Goal: Task Accomplishment & Management: Complete application form

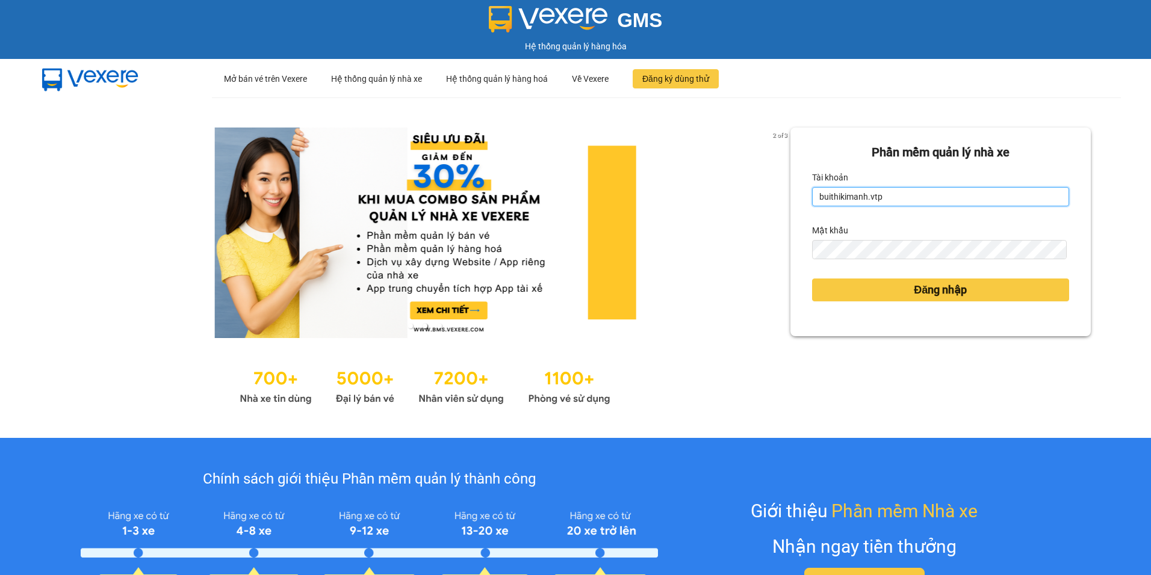
drag, startPoint x: 874, startPoint y: 192, endPoint x: 747, endPoint y: 211, distance: 128.4
click at [747, 211] on div "2 of 3 Phần mềm quản lý nhà xe Tài khoản buithikimanh.vtp Mật khẩu Đăng nhập" at bounding box center [575, 267] width 1151 height 341
type input "b"
type input "nguyenthanhdung.vtp"
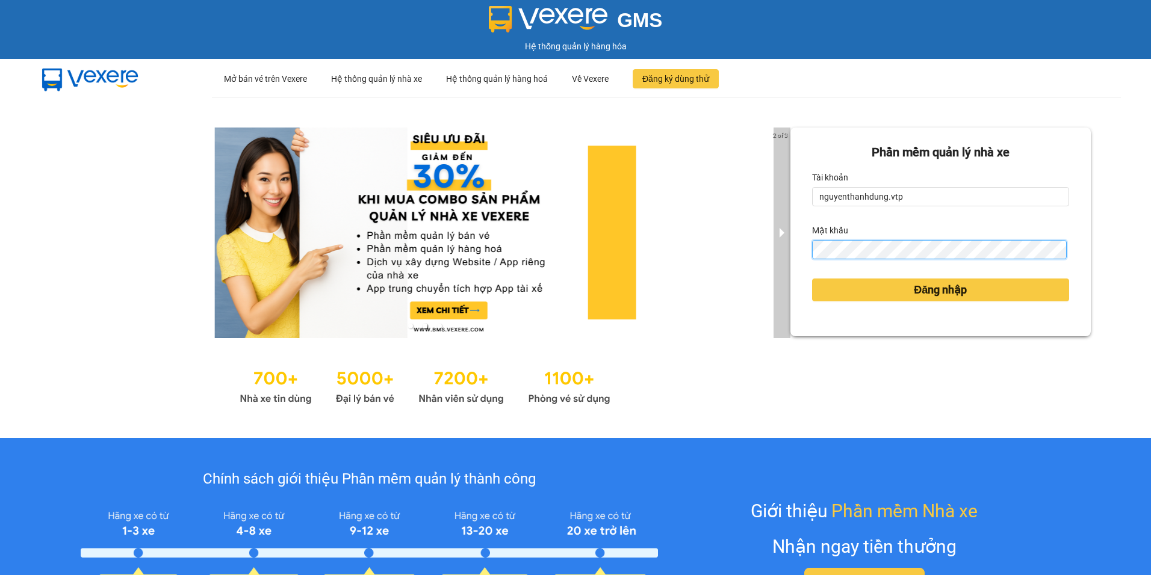
click at [779, 288] on div "2 of 3 Phần mềm quản lý nhà xe Tài khoản nguyenthanhdung.vtp Mật khẩu Đăng nhập" at bounding box center [575, 267] width 1151 height 341
click at [812, 279] on button "Đăng nhập" at bounding box center [940, 290] width 257 height 23
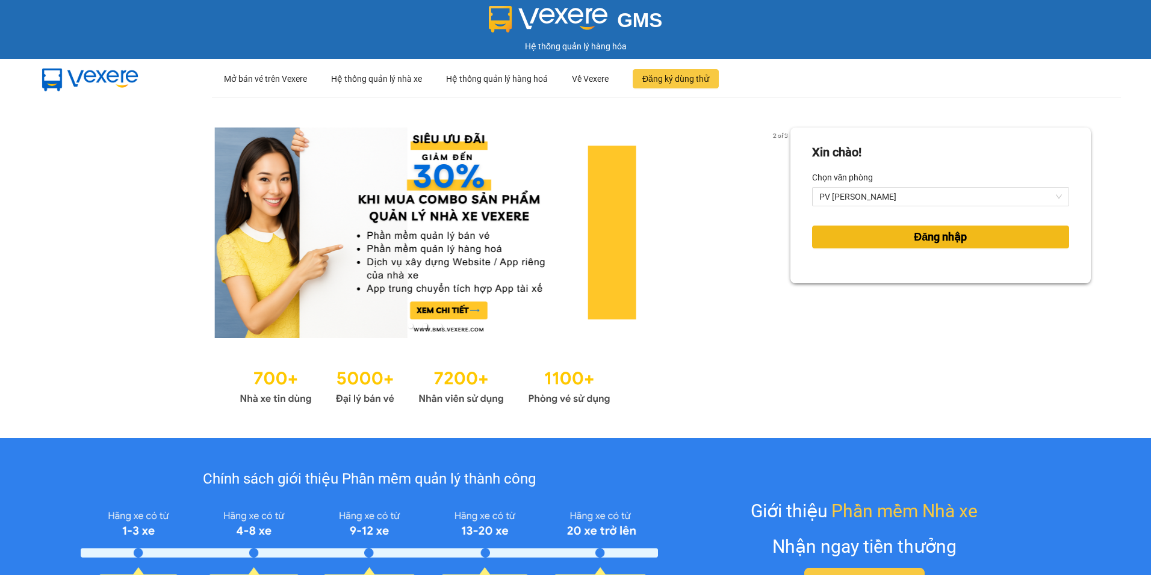
click at [976, 233] on button "Đăng nhập" at bounding box center [940, 237] width 257 height 23
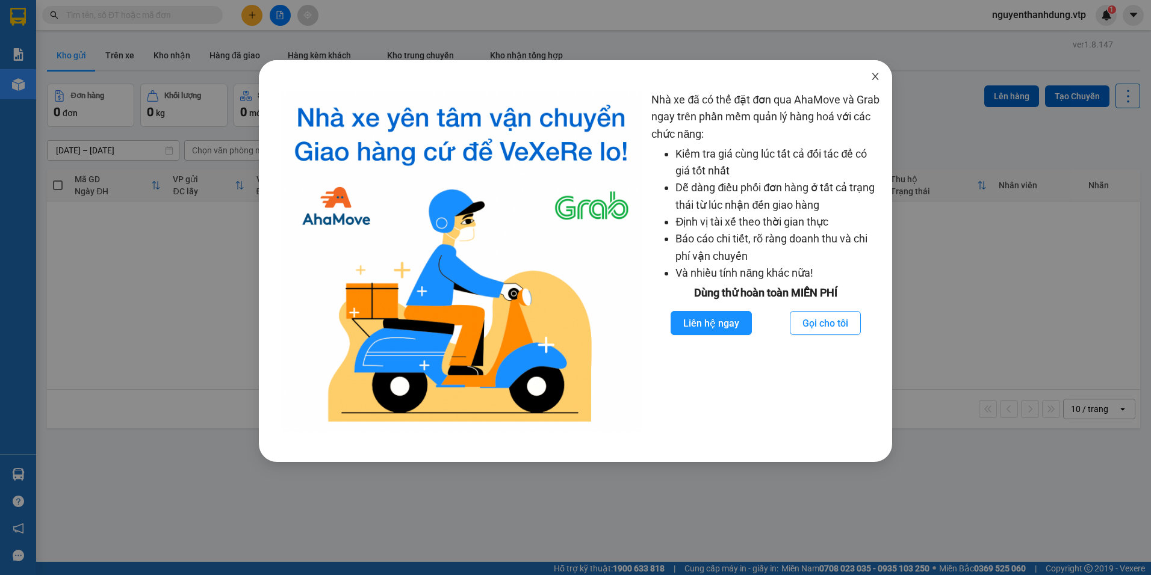
click at [871, 77] on icon "close" at bounding box center [875, 77] width 10 height 10
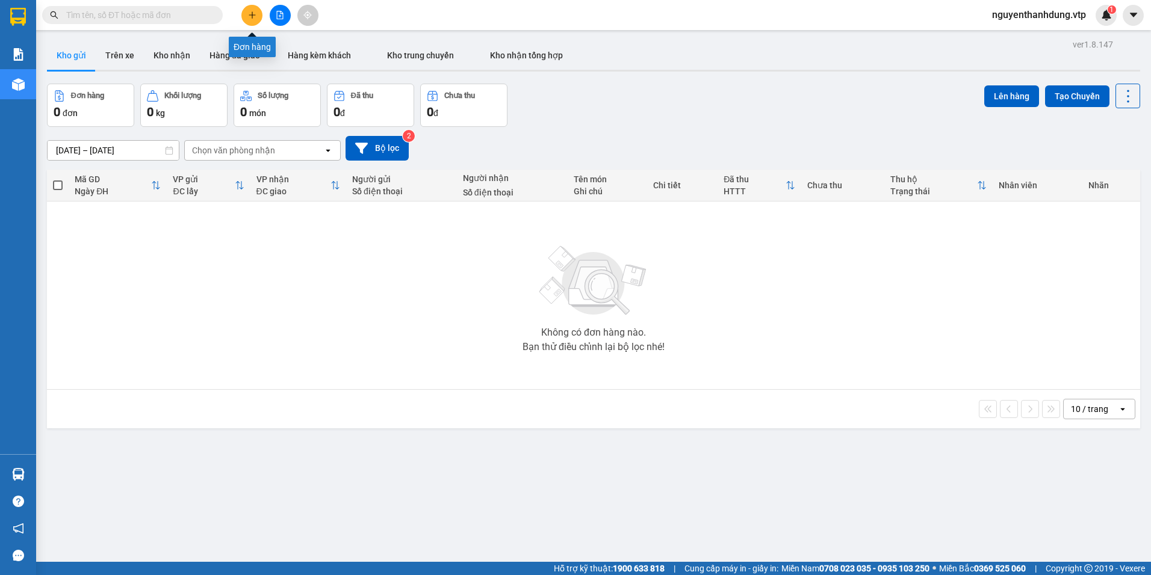
click at [257, 24] on button at bounding box center [251, 15] width 21 height 21
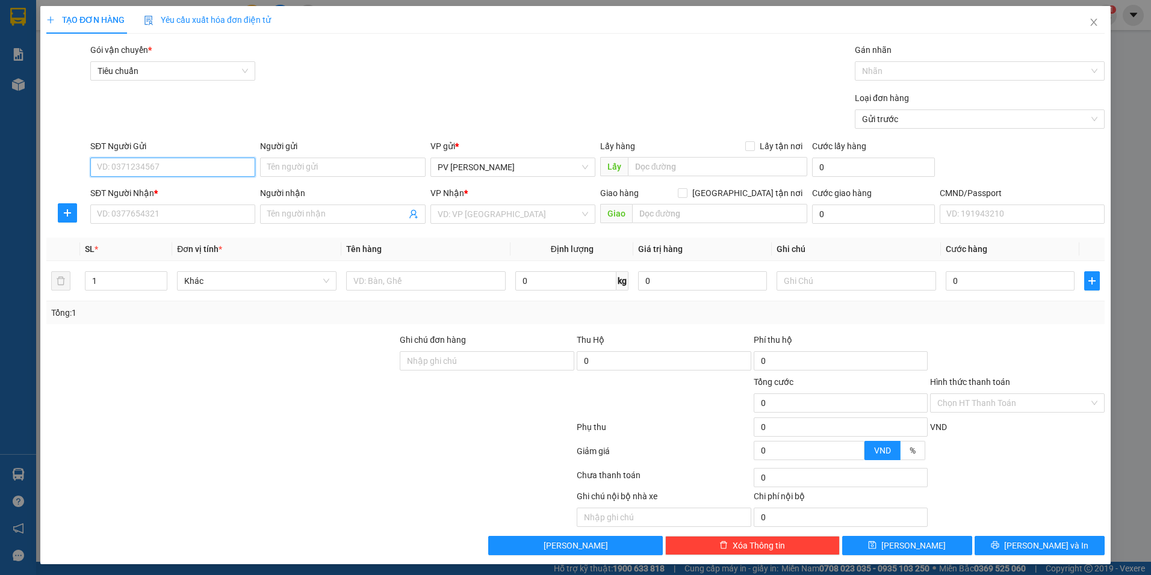
click at [166, 163] on input "SĐT Người Gửi" at bounding box center [172, 167] width 165 height 19
click at [166, 163] on input "0392619244" at bounding box center [172, 167] width 165 height 19
type input "0392619244"
click at [170, 213] on input "SĐT Người Nhận *" at bounding box center [172, 214] width 165 height 19
click at [365, 165] on input "Người gửi" at bounding box center [342, 167] width 165 height 19
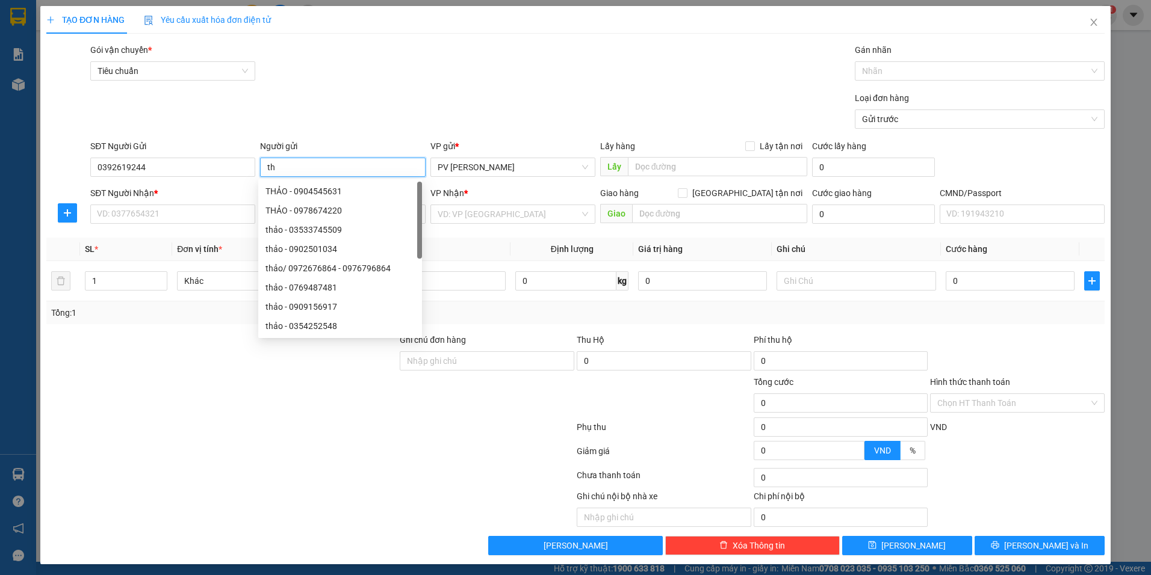
type input "t"
type input "THẢO"
click at [177, 223] on input "SĐT Người Nhận *" at bounding box center [172, 214] width 165 height 19
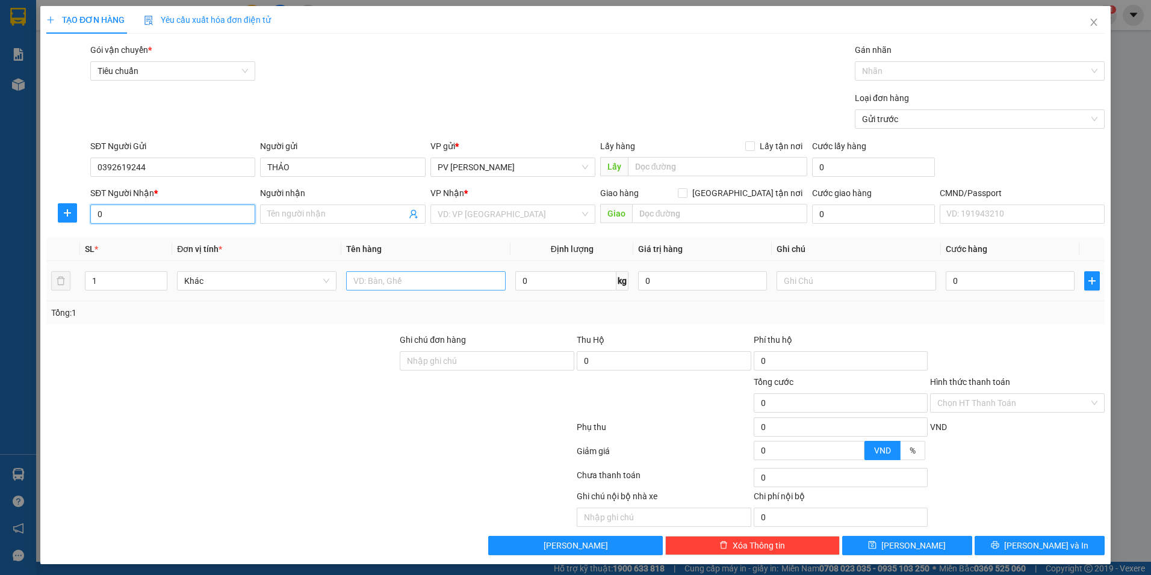
type input "0"
click at [374, 278] on input "text" at bounding box center [425, 280] width 159 height 19
type input "D"
type input "ĐỒ ĂN"
click at [771, 281] on td at bounding box center [855, 281] width 169 height 40
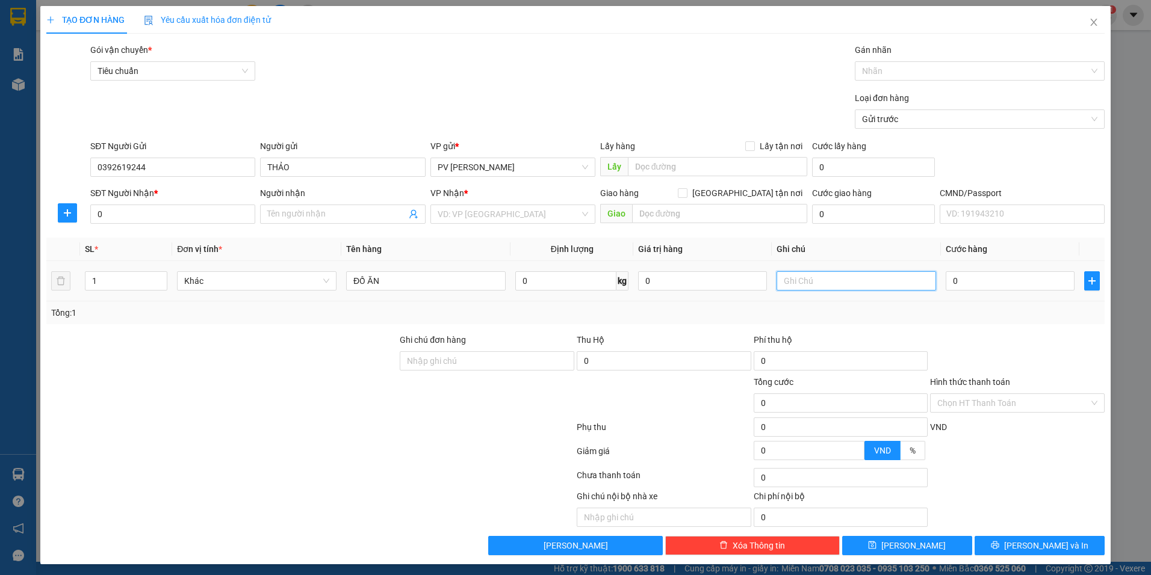
drag, startPoint x: 768, startPoint y: 281, endPoint x: 781, endPoint y: 281, distance: 12.6
click at [779, 281] on td at bounding box center [855, 281] width 169 height 40
click at [781, 281] on input "text" at bounding box center [855, 280] width 159 height 19
type input "THÙNG XỐP"
click at [529, 217] on input "search" at bounding box center [508, 214] width 142 height 18
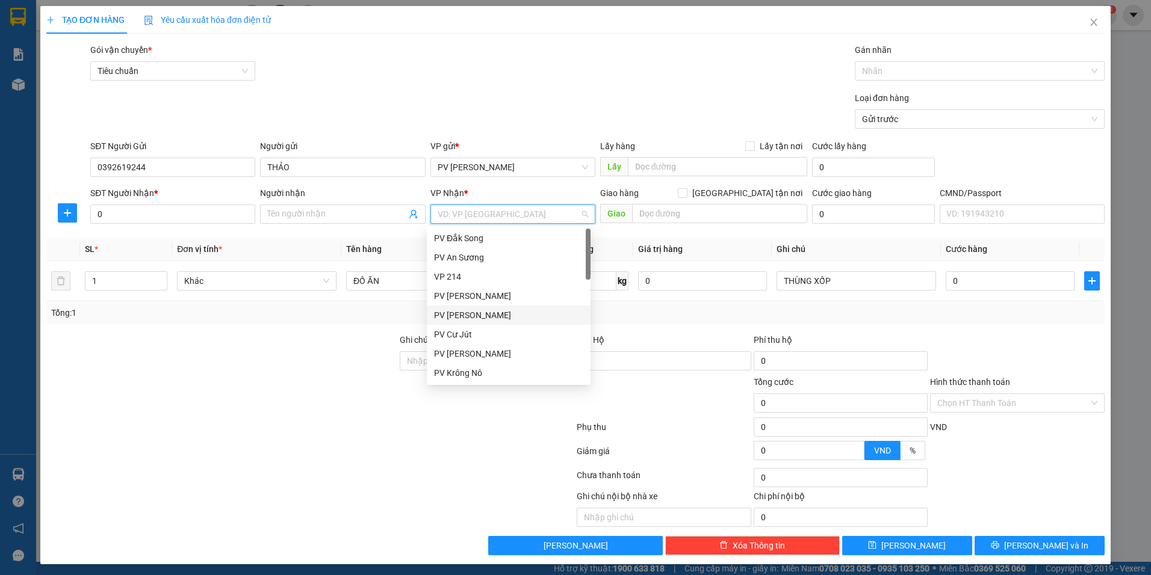
scroll to position [181, 0]
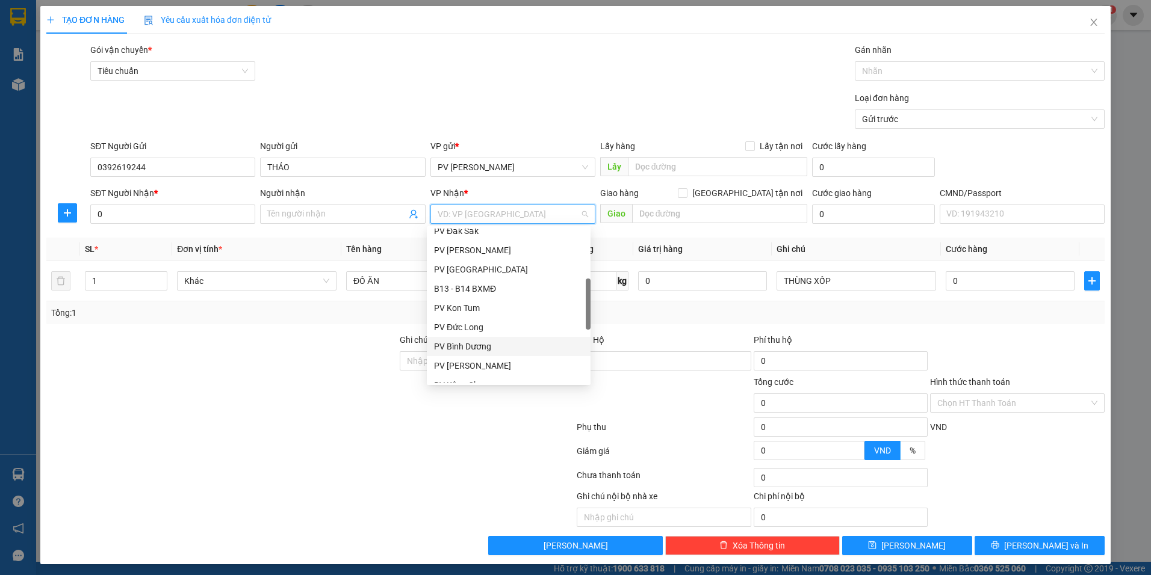
click at [475, 351] on div "PV Bình Dương" at bounding box center [508, 346] width 149 height 13
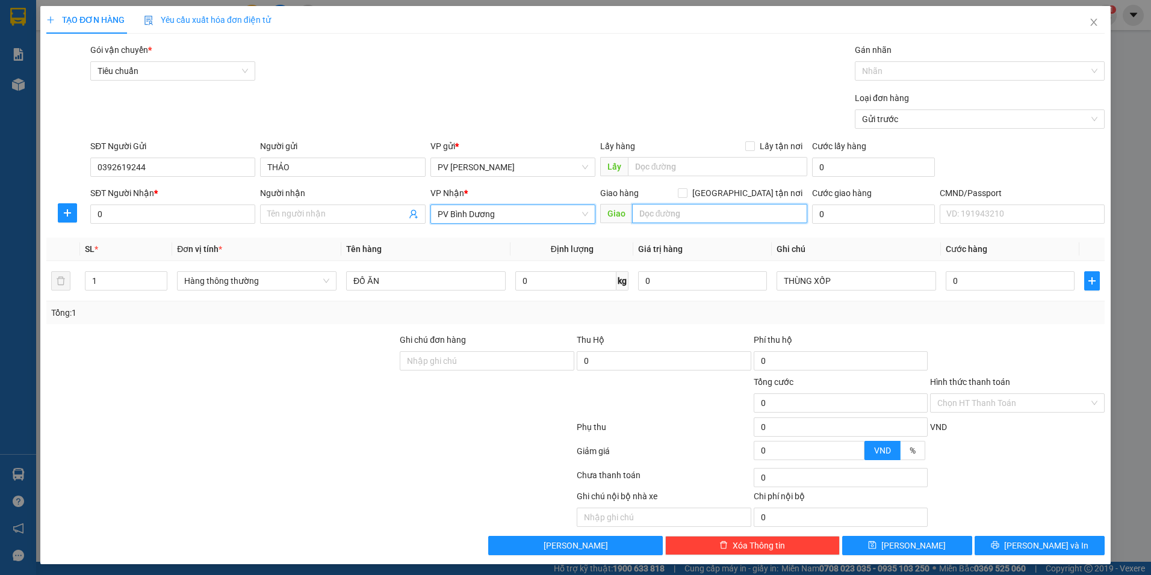
click at [667, 220] on input "text" at bounding box center [720, 213] width 176 height 19
click at [684, 218] on input "text" at bounding box center [720, 213] width 176 height 19
type input "KCN TÂN BÌNH PHÚ GIÁO"
click at [753, 236] on div "Transit Pickup Surcharge Ids Transit Deliver Surcharge Ids Transit Deliver Surc…" at bounding box center [575, 299] width 1058 height 512
click at [321, 214] on input "Người nhận" at bounding box center [336, 214] width 138 height 13
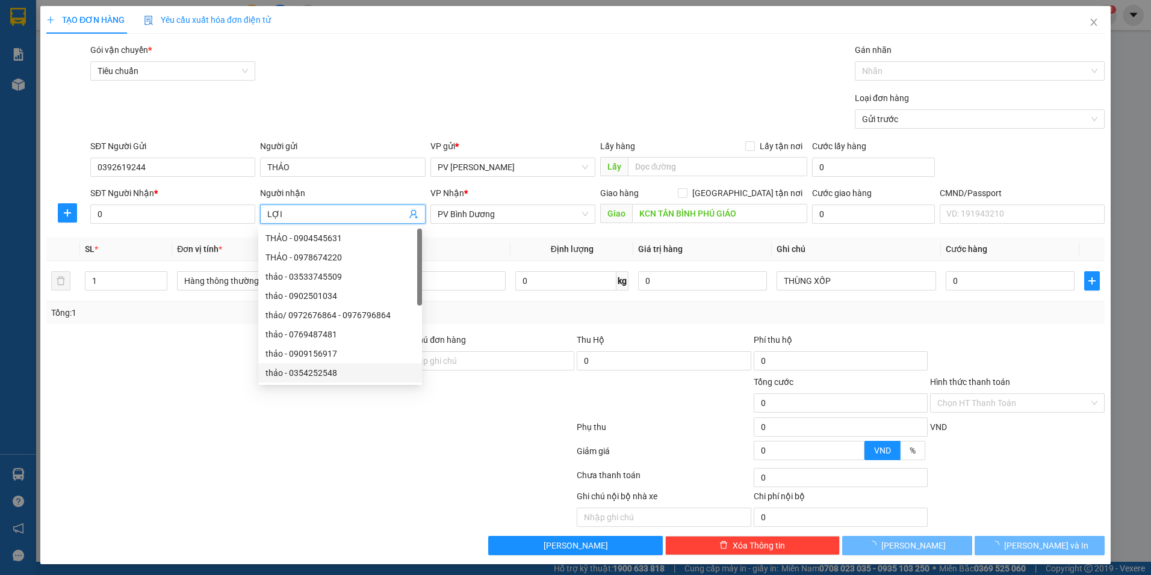
type input "LỢI"
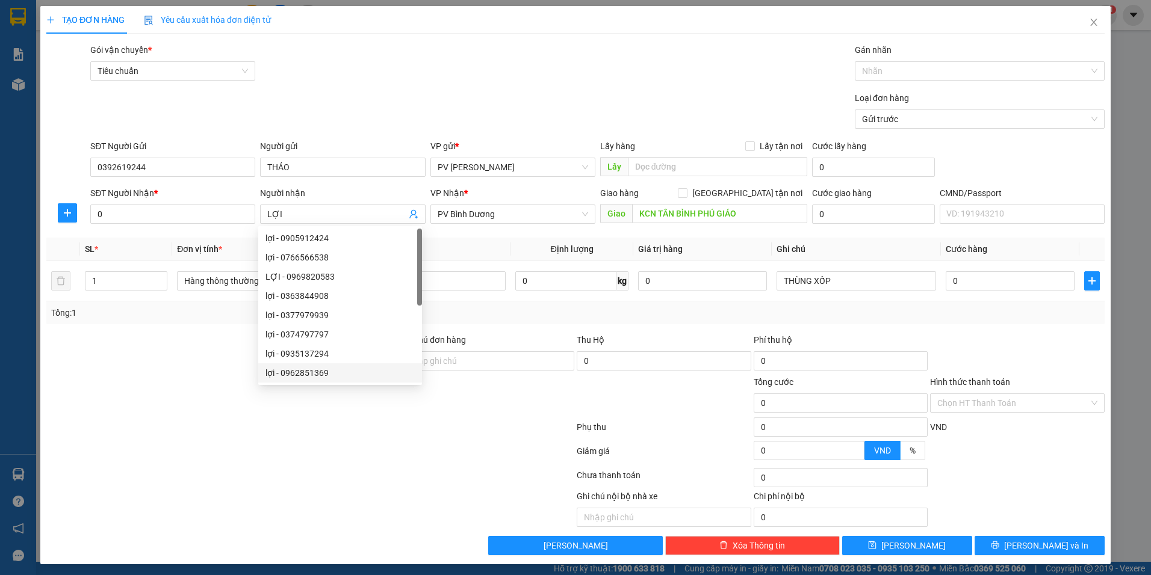
click at [294, 454] on div at bounding box center [310, 454] width 530 height 24
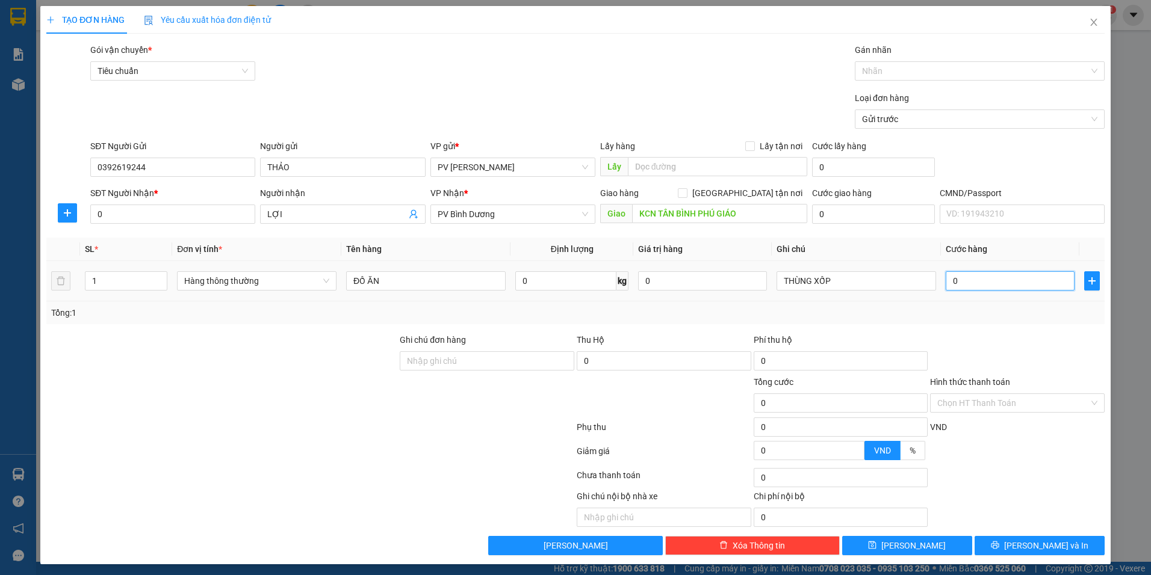
click at [1022, 286] on input "0" at bounding box center [1009, 280] width 129 height 19
type input "3"
type input "0"
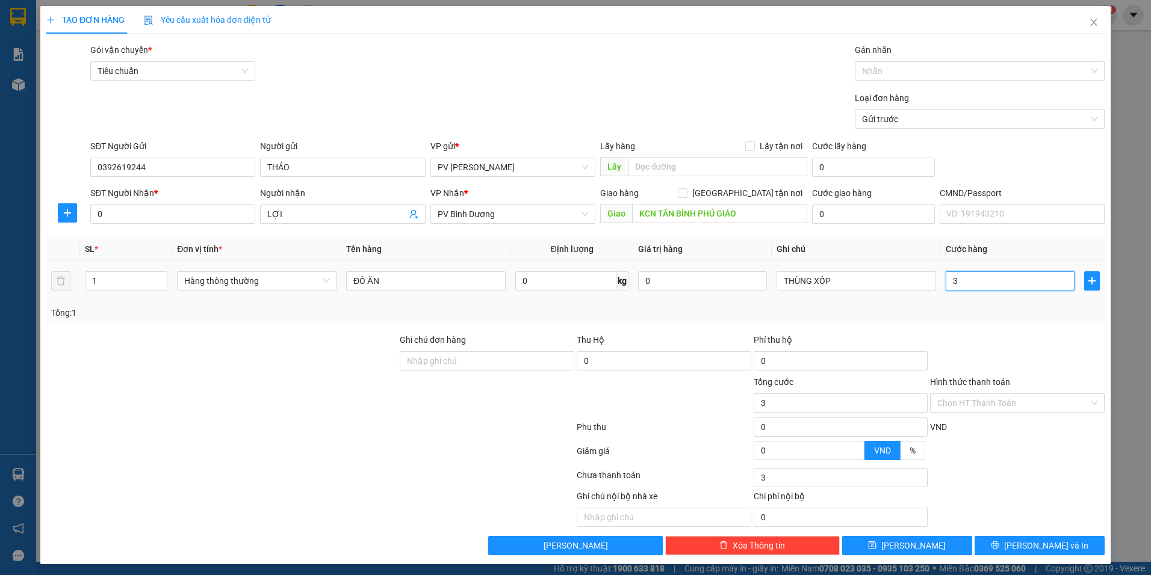
type input "0"
type input "04"
type input "4"
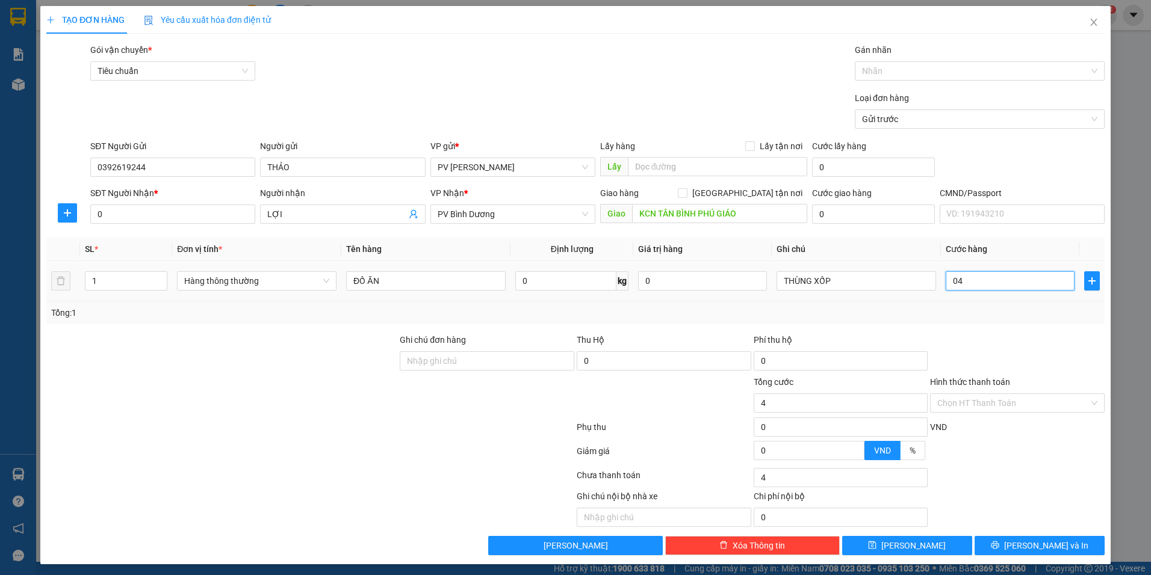
type input "040"
type input "40"
type input "0.400"
type input "400"
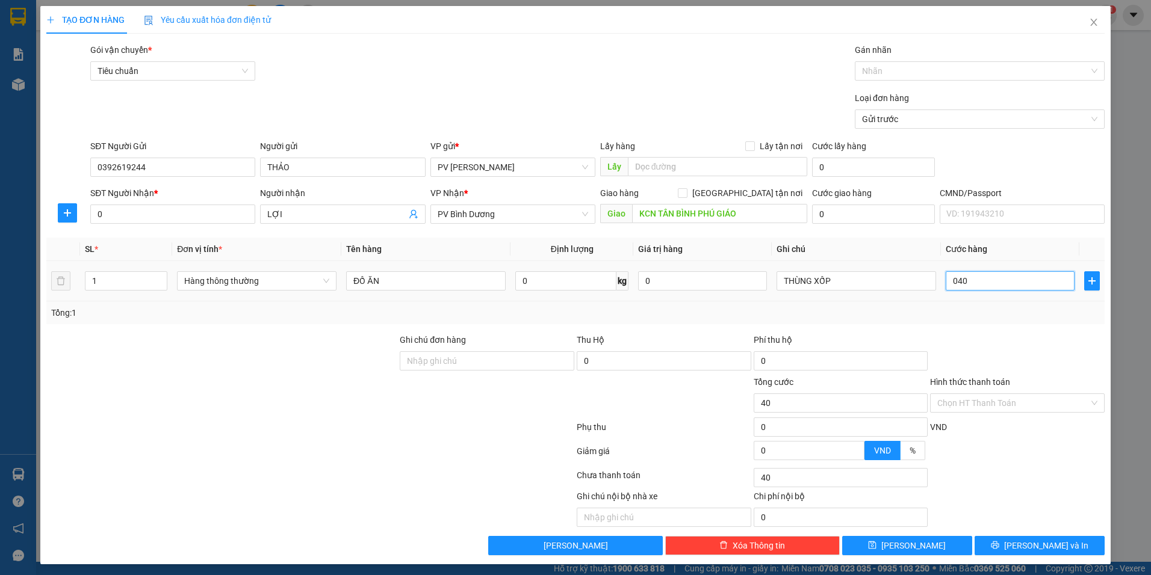
type input "400"
type input "04.000"
type input "4.000"
type input "0.400"
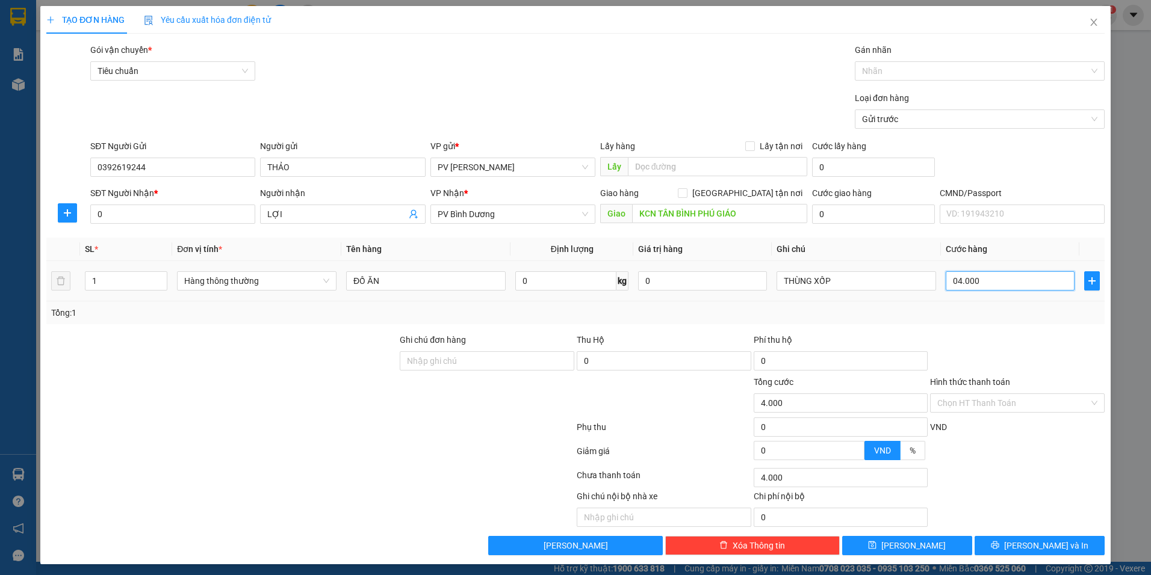
type input "400"
type input "040"
type input "40"
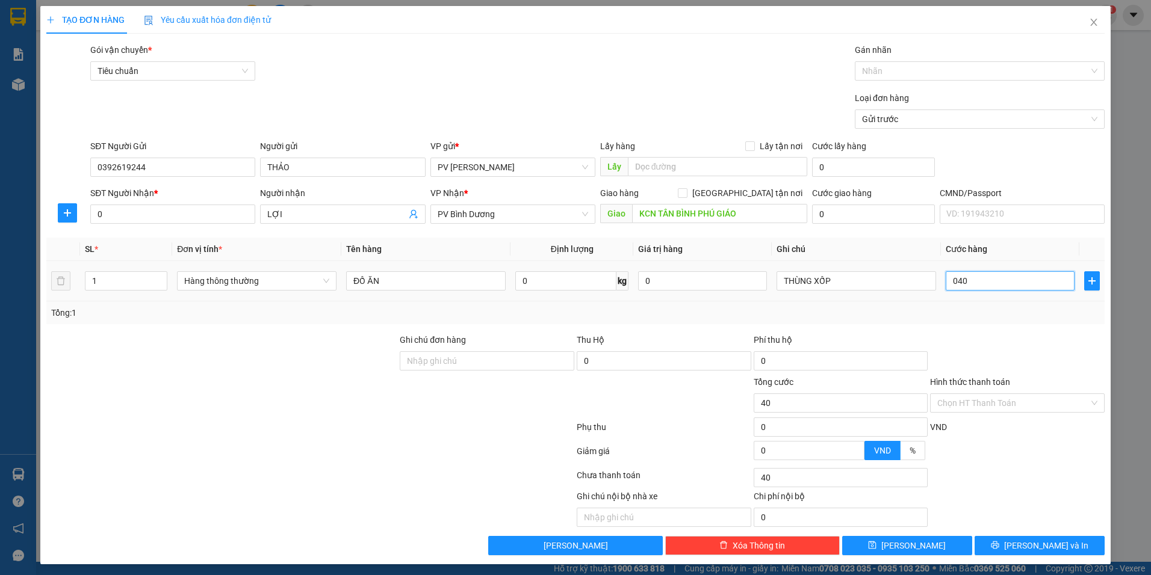
type input "04"
type input "4"
type input "0"
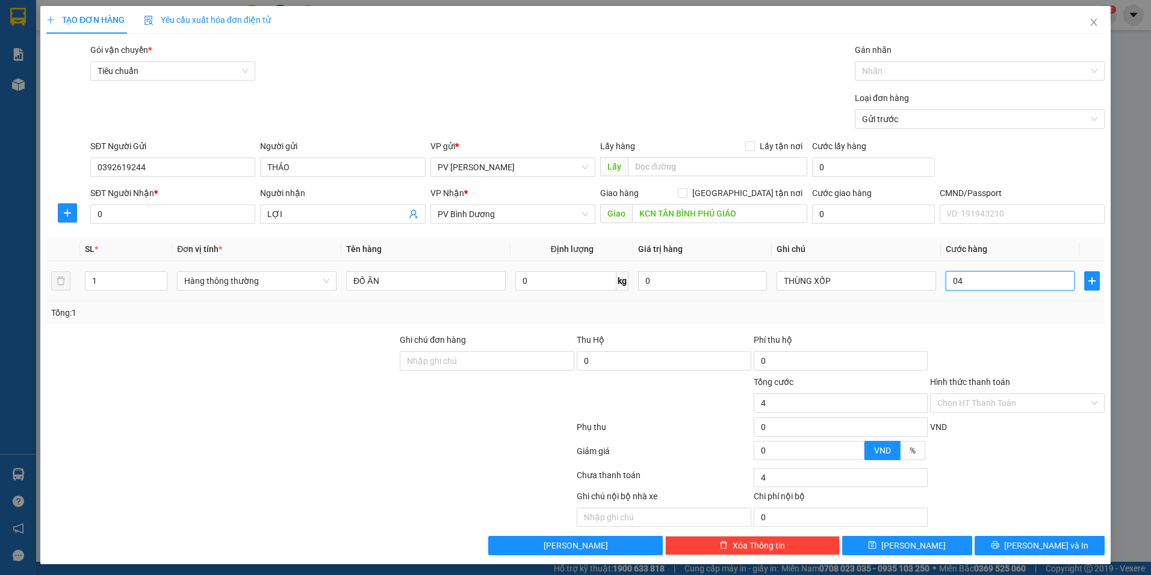
type input "0"
type input "40"
type input "400"
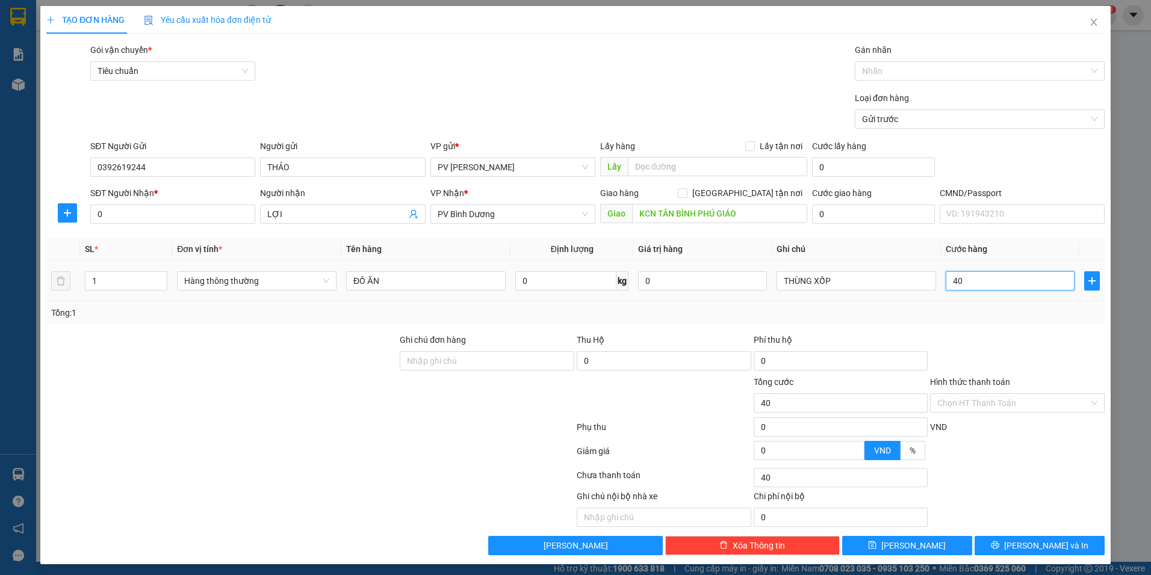
type input "400"
type input "4.000"
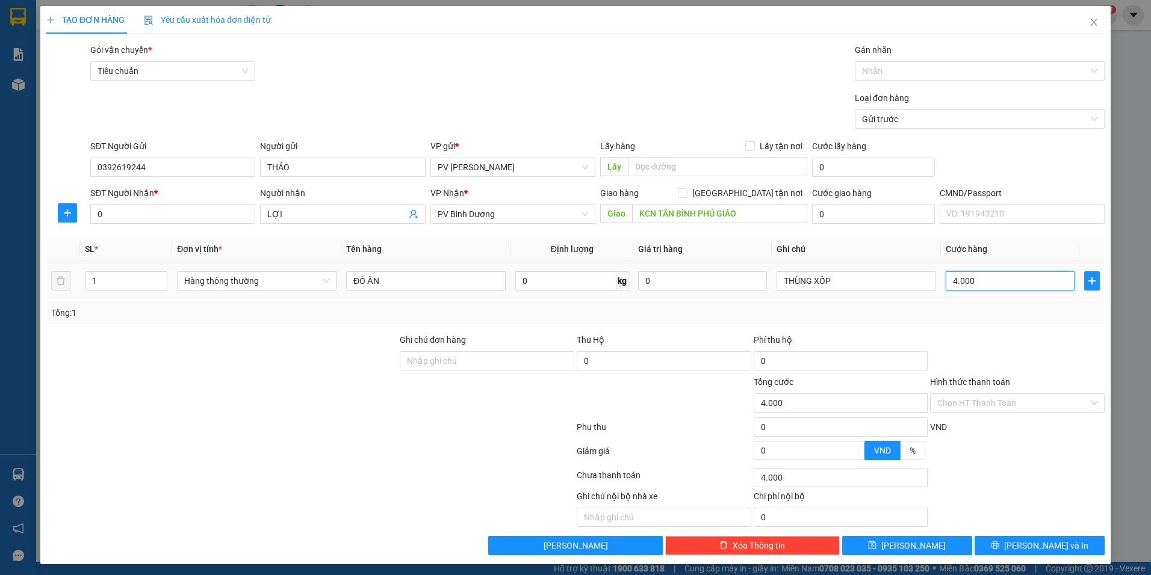
type input "40.000"
type input "400.000"
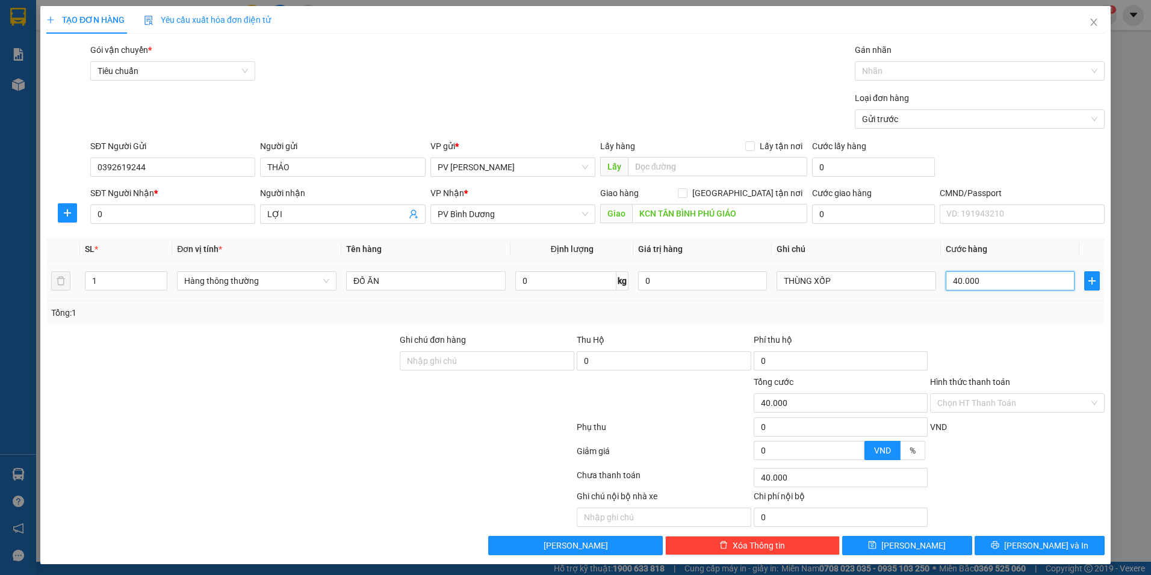
type input "400.000"
type input "4.000.003"
type input "400.000"
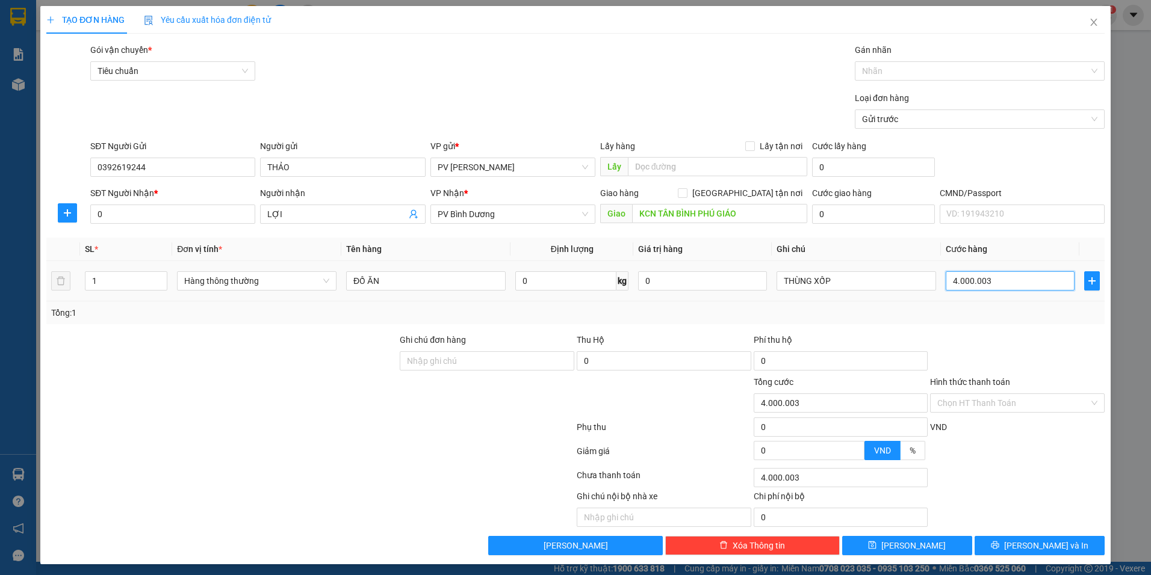
type input "400.000"
type input "40.000"
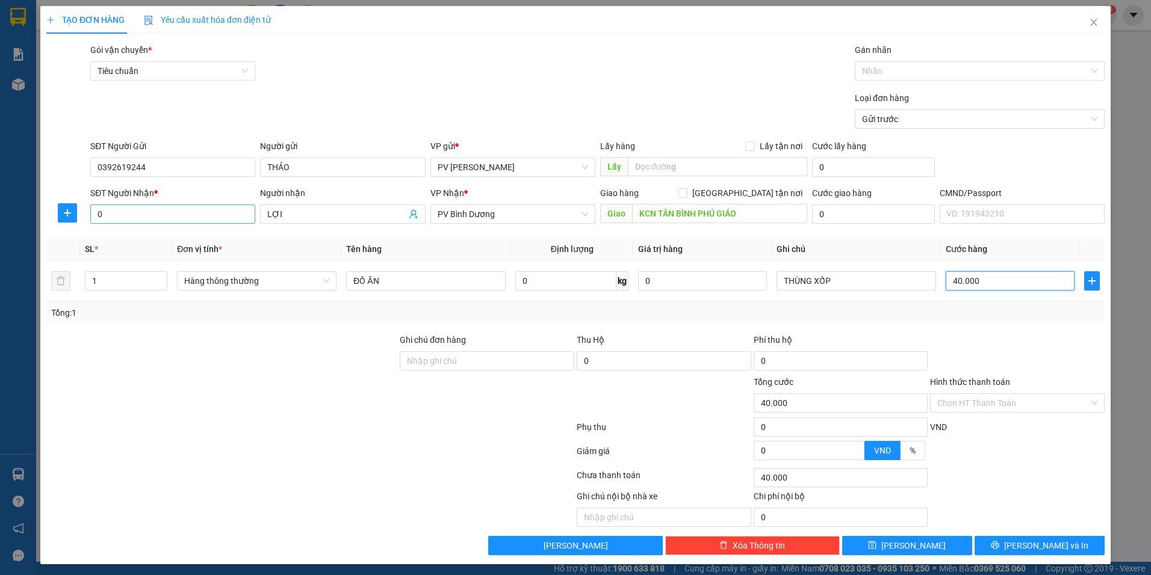
type input "40.000"
click at [203, 215] on input "0" at bounding box center [172, 214] width 165 height 19
click at [194, 235] on div "0357913046 - LỢI" at bounding box center [171, 238] width 149 height 13
type input "0357913046"
click at [1007, 408] on input "Hình thức thanh toán" at bounding box center [1013, 403] width 152 height 18
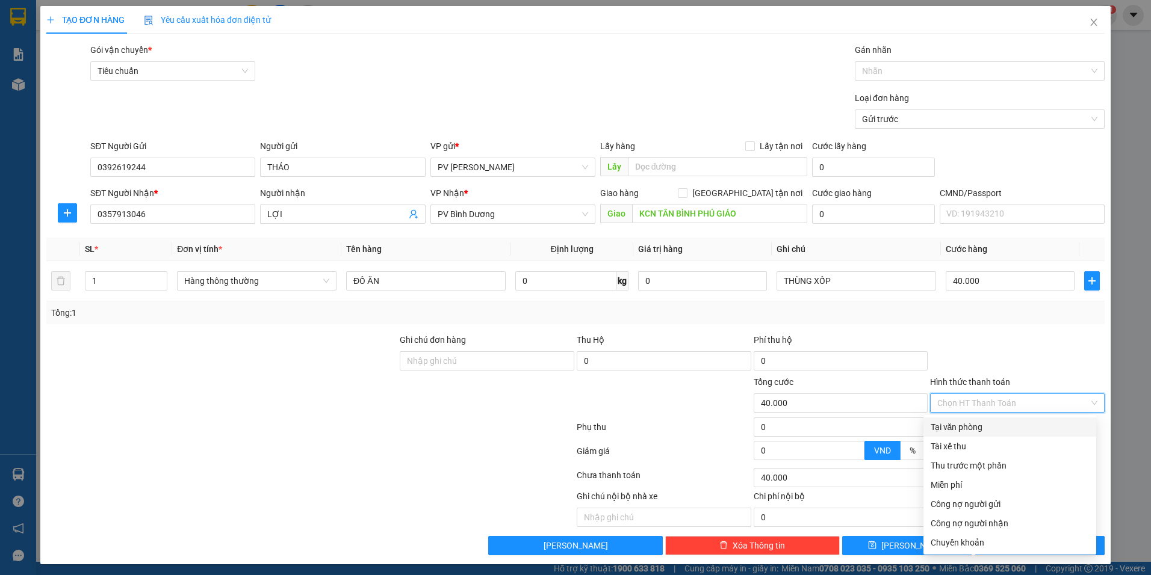
click at [945, 430] on div "Tại văn phòng" at bounding box center [1009, 427] width 158 height 13
type input "0"
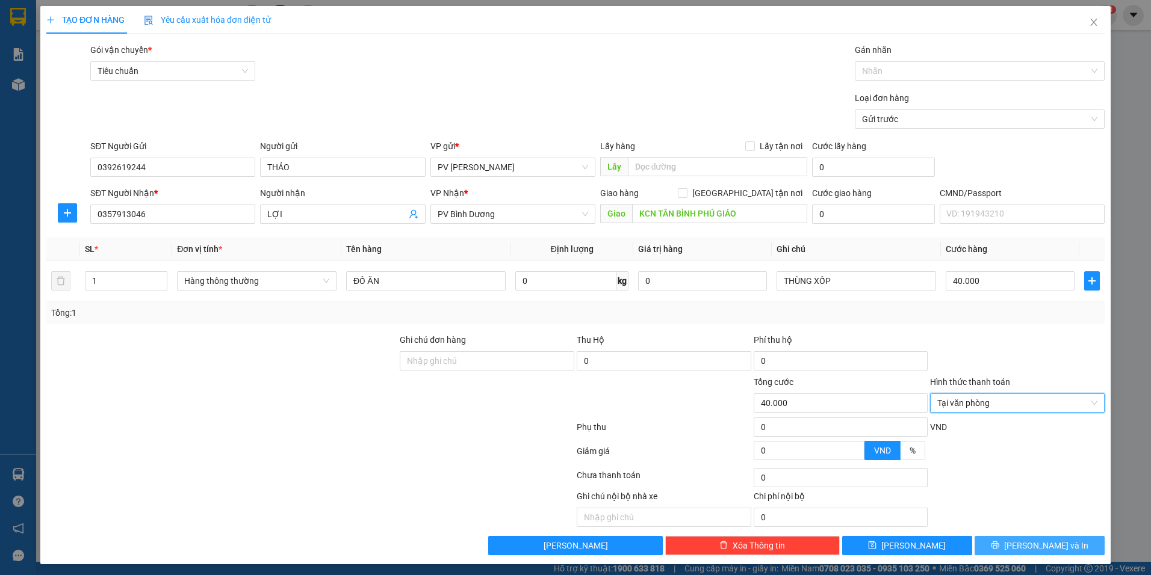
click at [998, 548] on icon "printer" at bounding box center [995, 546] width 8 height 8
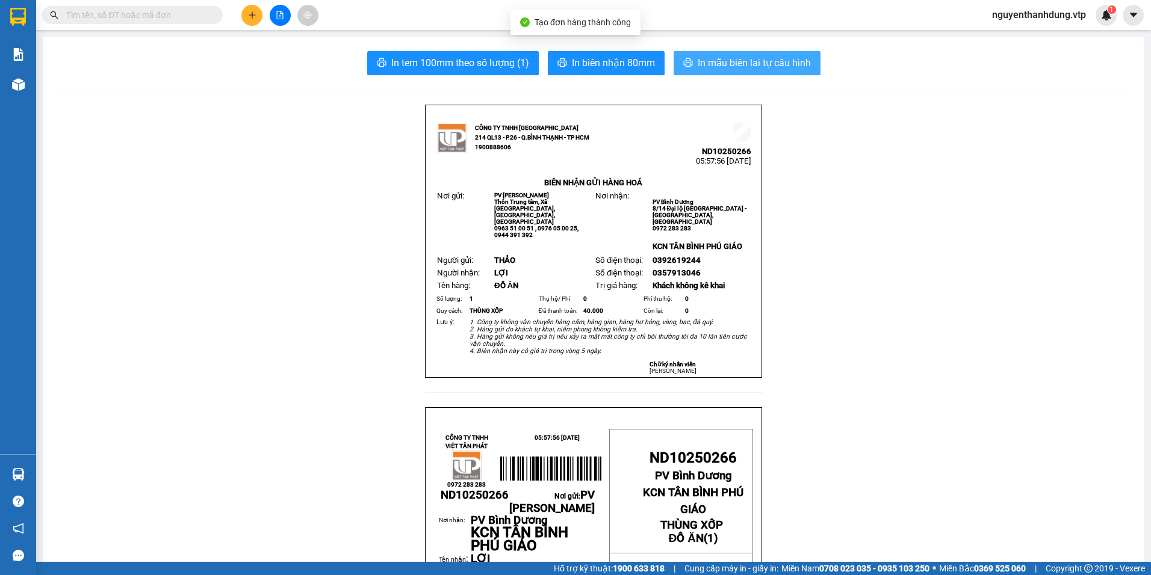
click at [759, 73] on button "In mẫu biên lai tự cấu hình" at bounding box center [746, 63] width 147 height 24
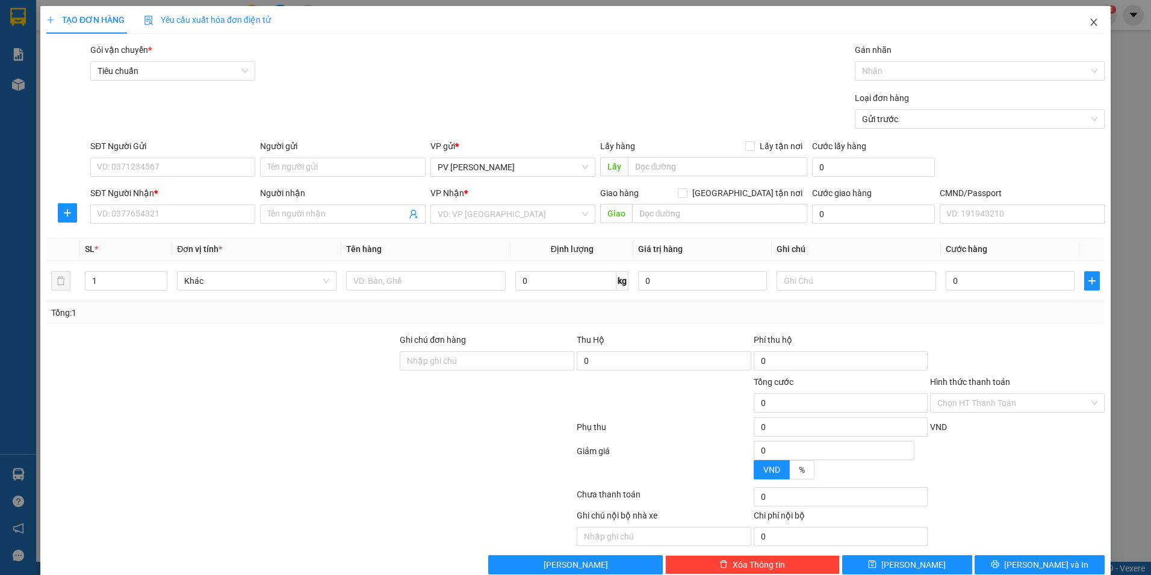
click at [1089, 25] on icon "close" at bounding box center [1094, 22] width 10 height 10
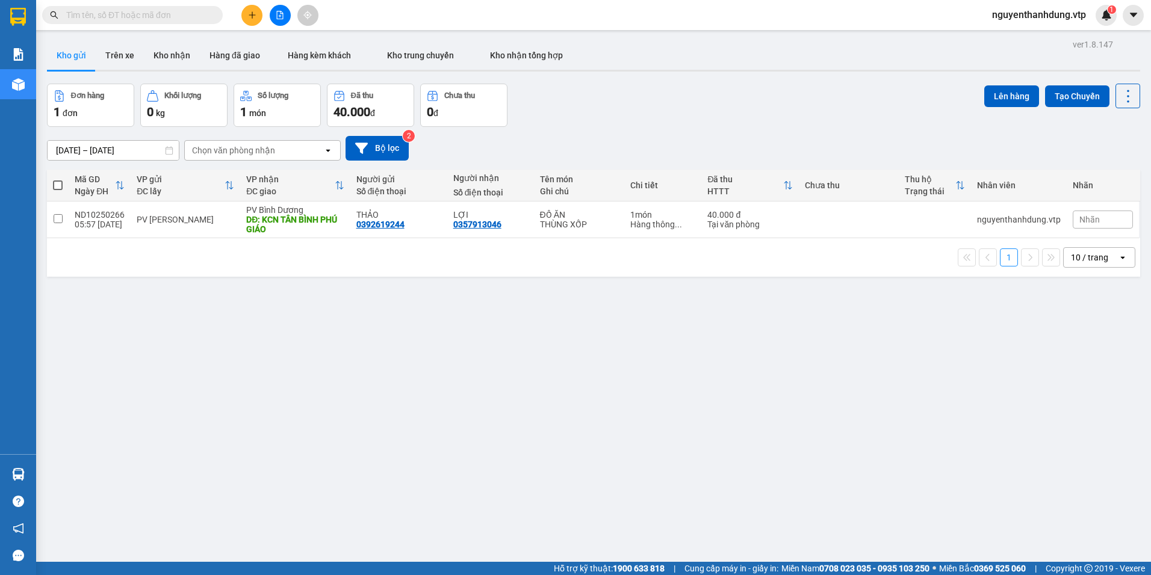
click at [58, 194] on th at bounding box center [58, 186] width 22 height 32
click at [196, 226] on td "PV [PERSON_NAME]" at bounding box center [186, 220] width 110 height 37
checkbox input "true"
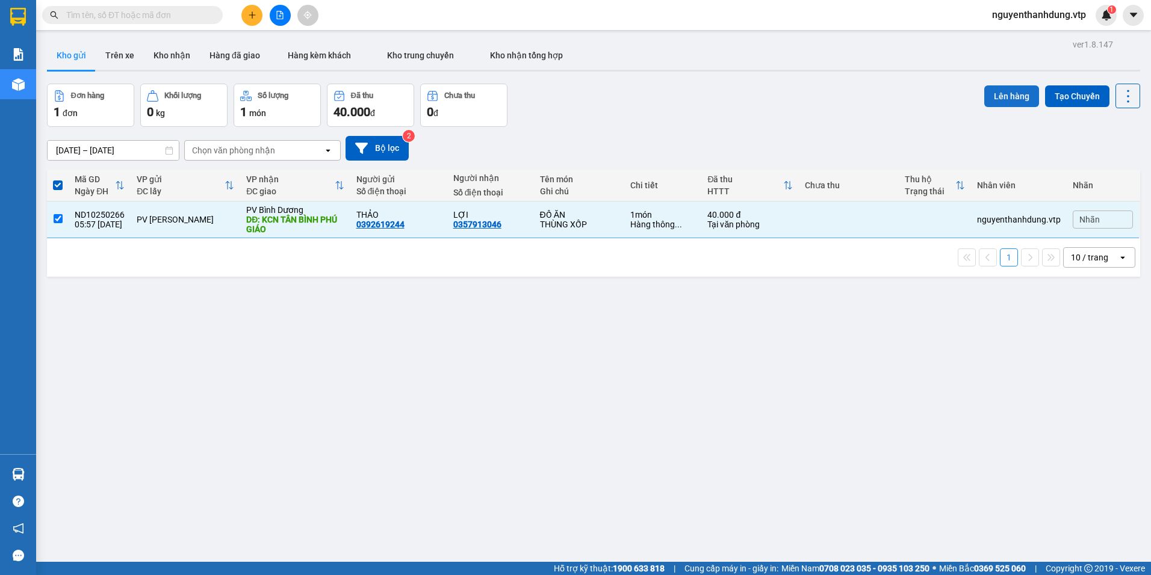
click at [999, 91] on button "Lên hàng" at bounding box center [1011, 96] width 55 height 22
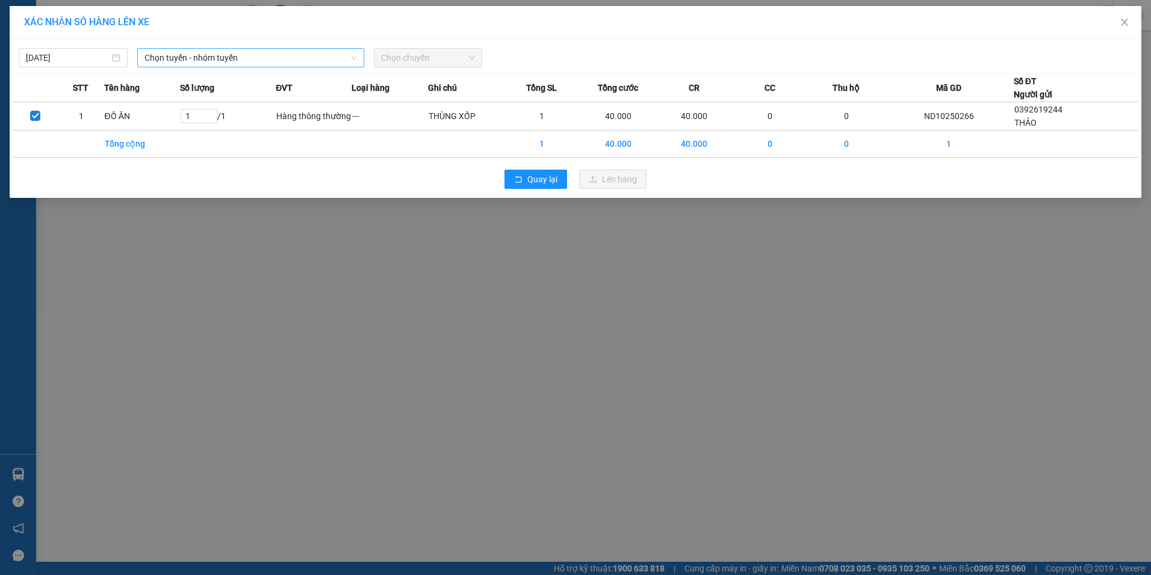
click at [200, 57] on span "Chọn tuyến - nhóm tuyến" at bounding box center [250, 58] width 212 height 18
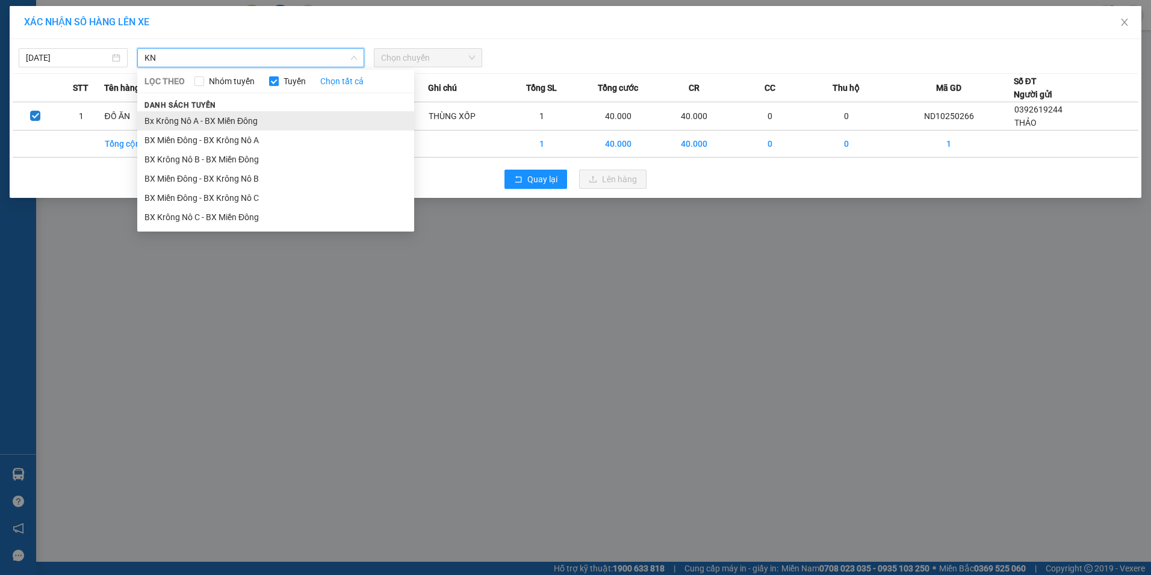
type input "KN"
click at [167, 119] on li "Bx Krông Nô A - BX Miền Đông" at bounding box center [275, 120] width 277 height 19
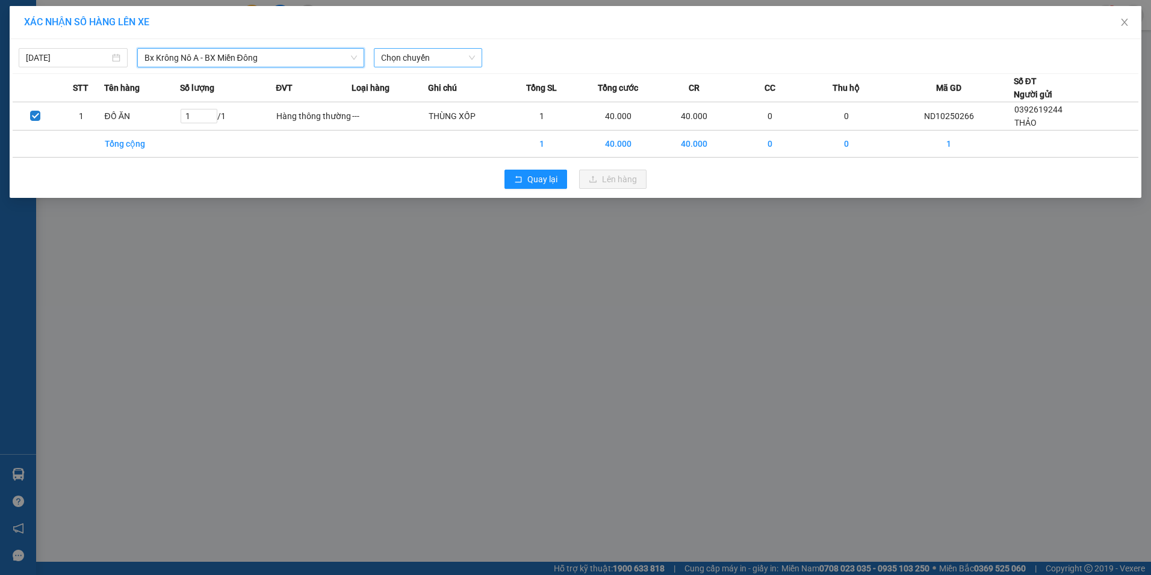
click at [439, 56] on span "Chọn chuyến" at bounding box center [428, 58] width 94 height 18
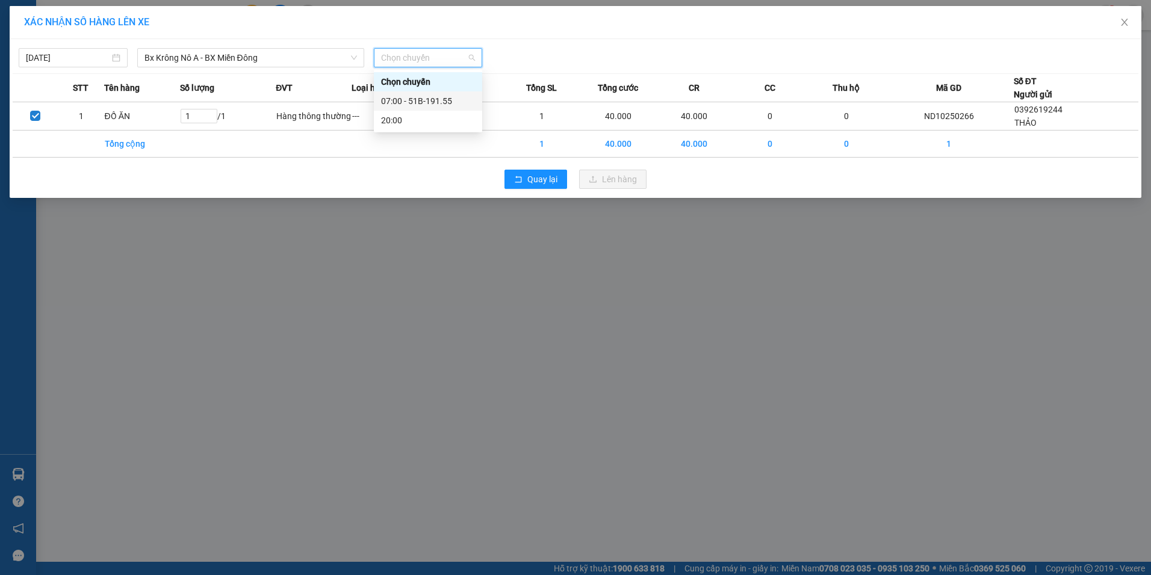
click at [438, 108] on div "07:00 - 51B-191.55" at bounding box center [428, 100] width 108 height 19
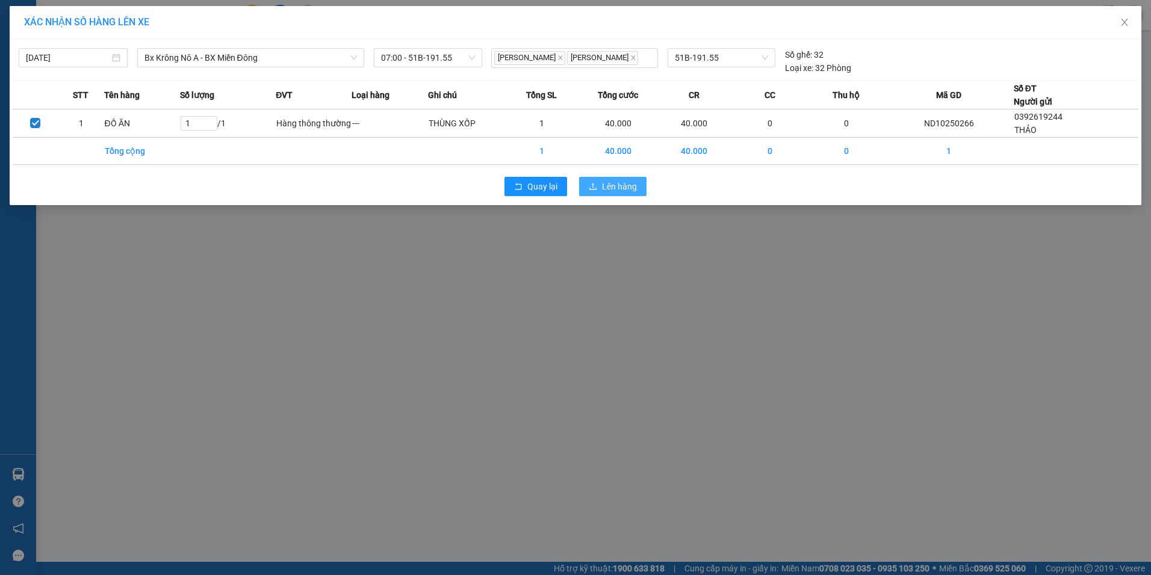
click at [591, 186] on icon "upload" at bounding box center [593, 186] width 8 height 8
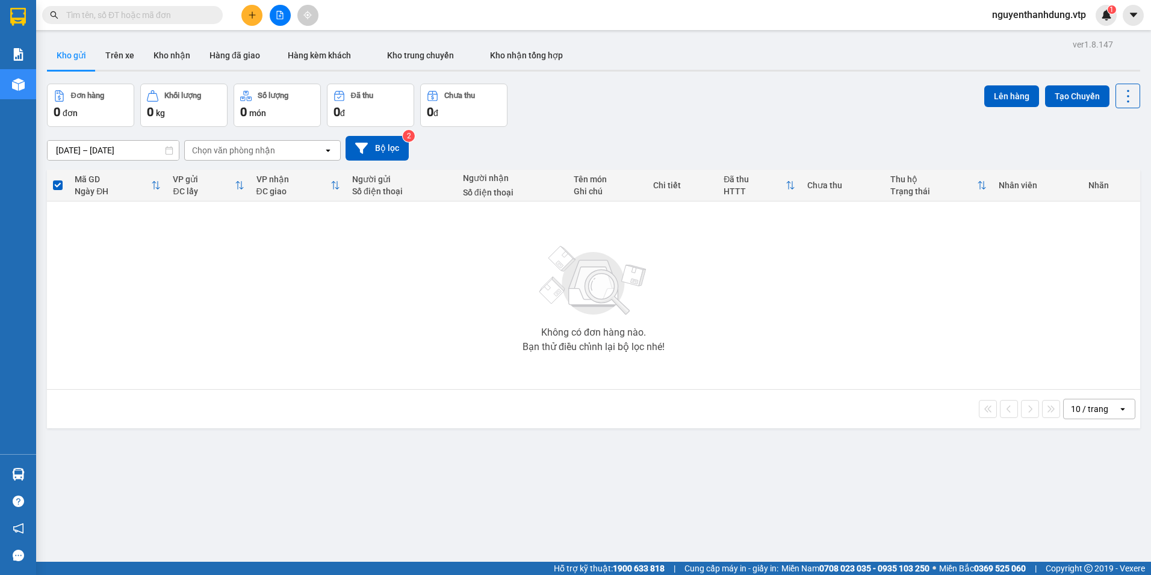
click at [255, 22] on button at bounding box center [251, 15] width 21 height 21
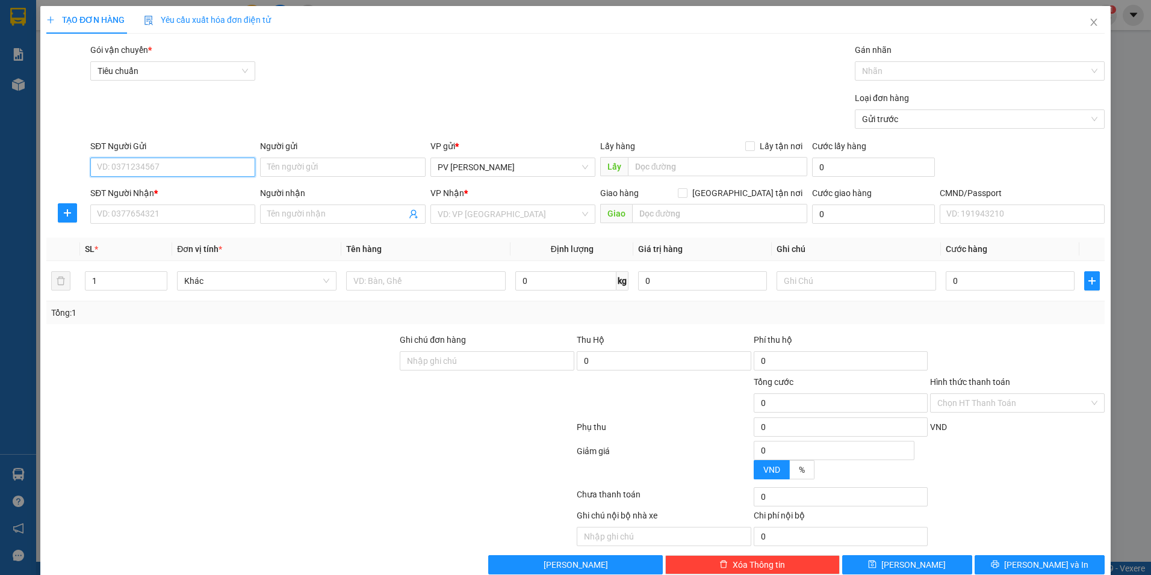
click at [195, 167] on input "SĐT Người Gửi" at bounding box center [172, 167] width 165 height 19
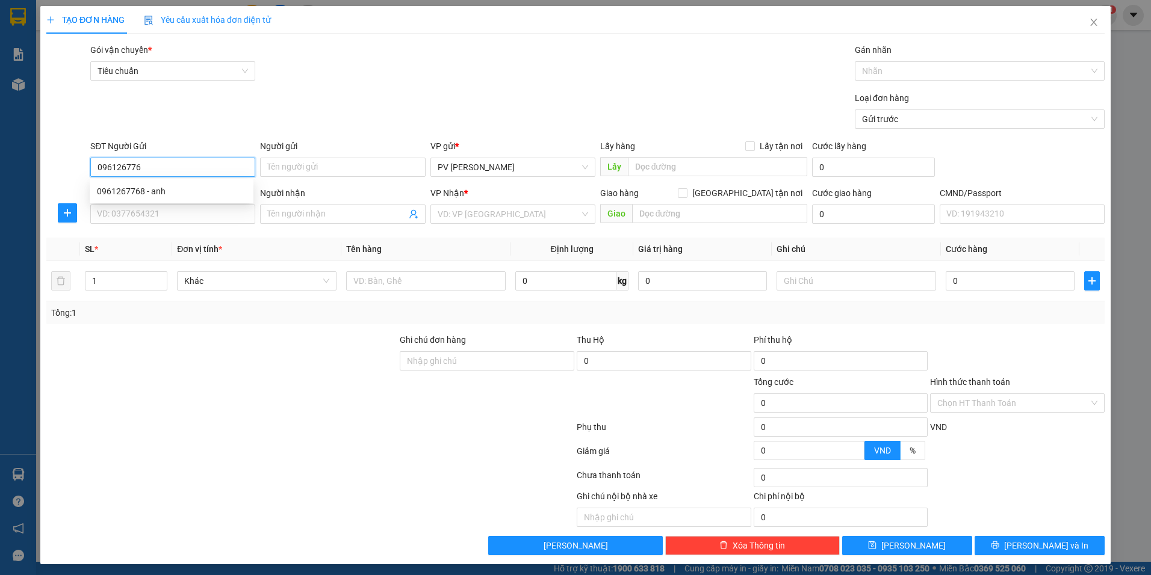
type input "0961267768"
click at [192, 195] on div "0961267768 - anh" at bounding box center [171, 191] width 149 height 13
type input "anh"
type input "0965803479"
type input "lan anh"
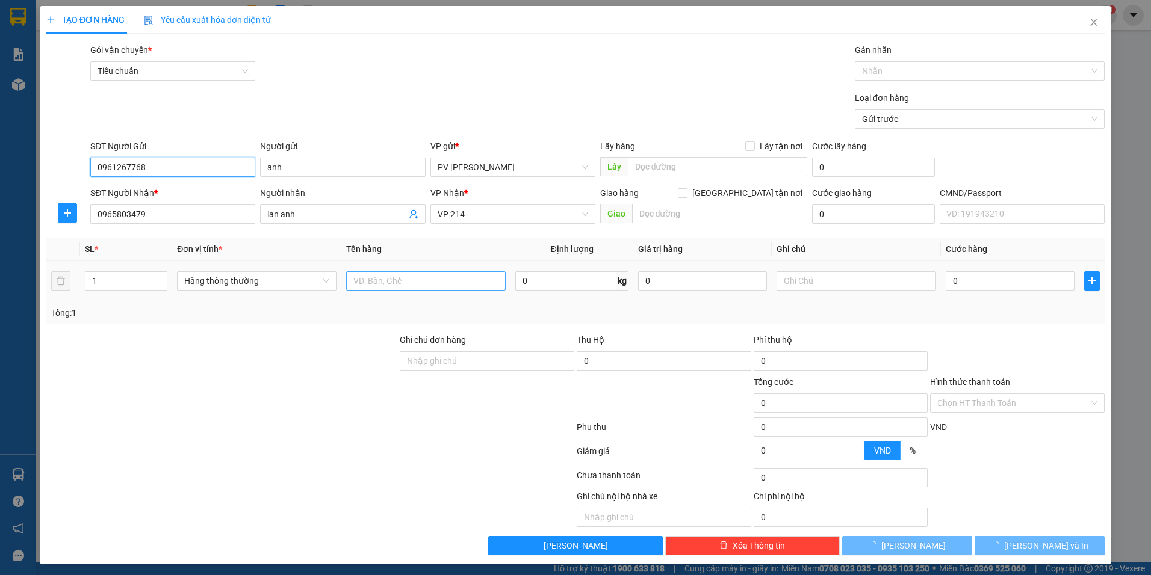
type input "0961267768"
click at [396, 285] on input "text" at bounding box center [425, 280] width 159 height 19
type input "D"
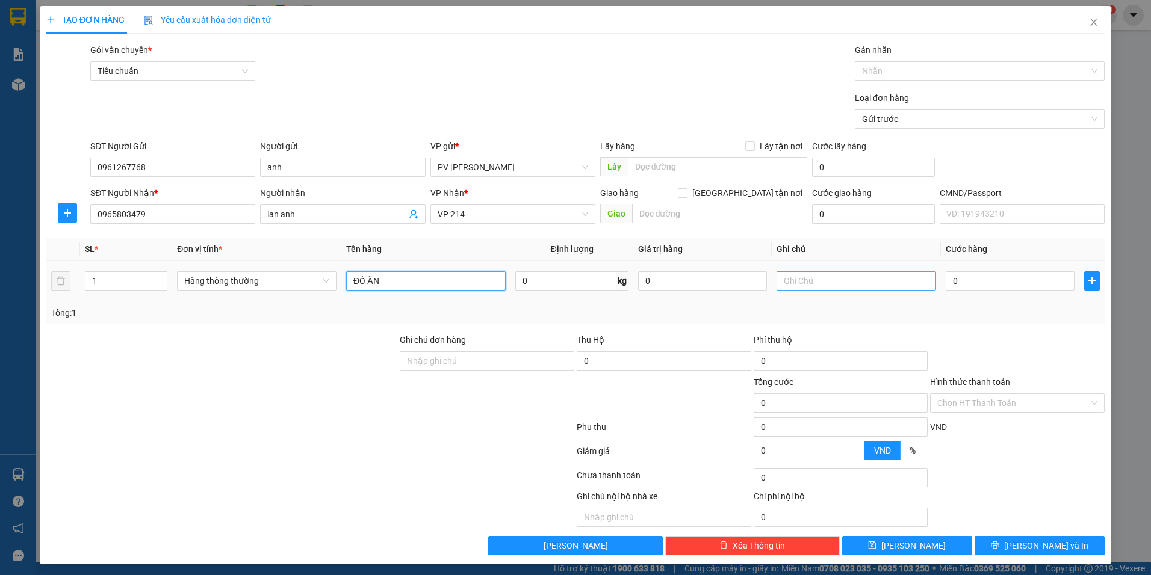
type input "ĐỒ ĂN"
click at [797, 275] on input "text" at bounding box center [855, 280] width 159 height 19
type input "THÙNG XỐP"
click at [962, 274] on input "0" at bounding box center [1009, 280] width 129 height 19
type input "5"
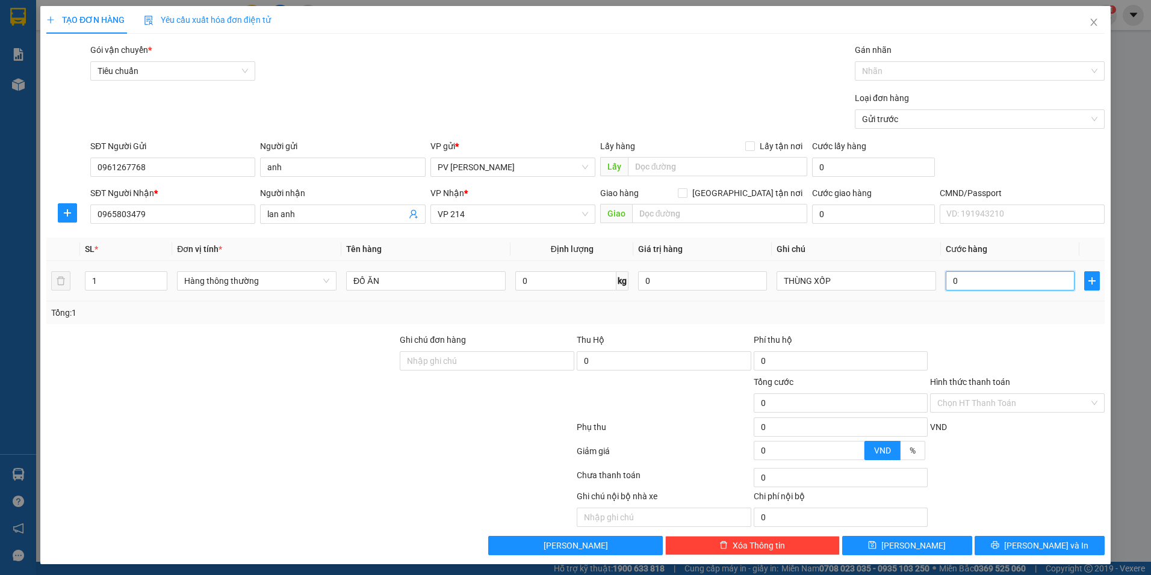
type input "5"
type input "50"
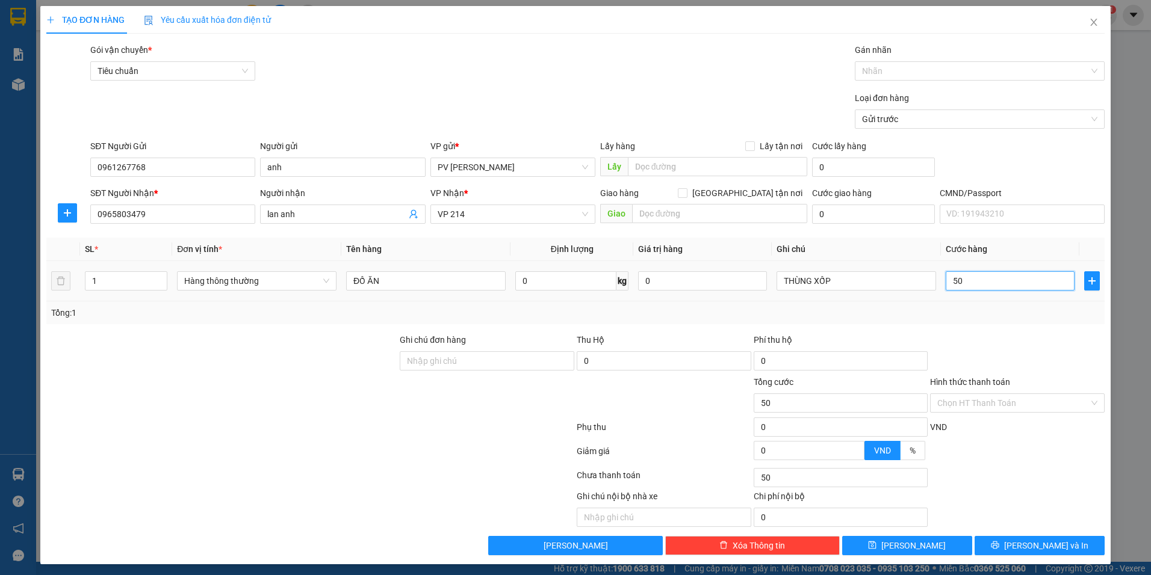
type input "500"
type input "5.000"
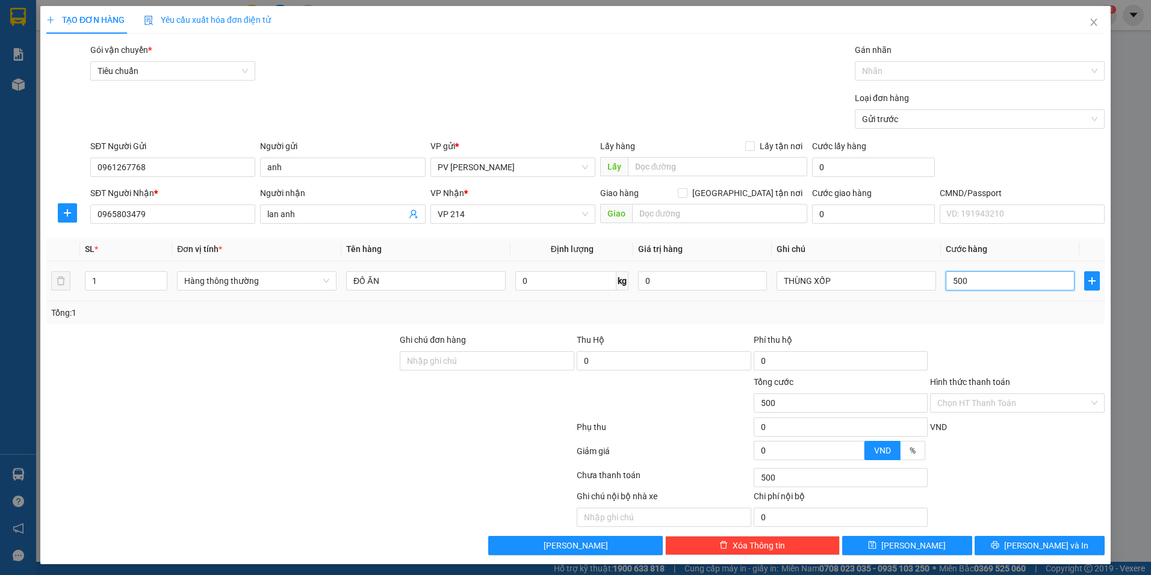
type input "5.000"
type input "50.000"
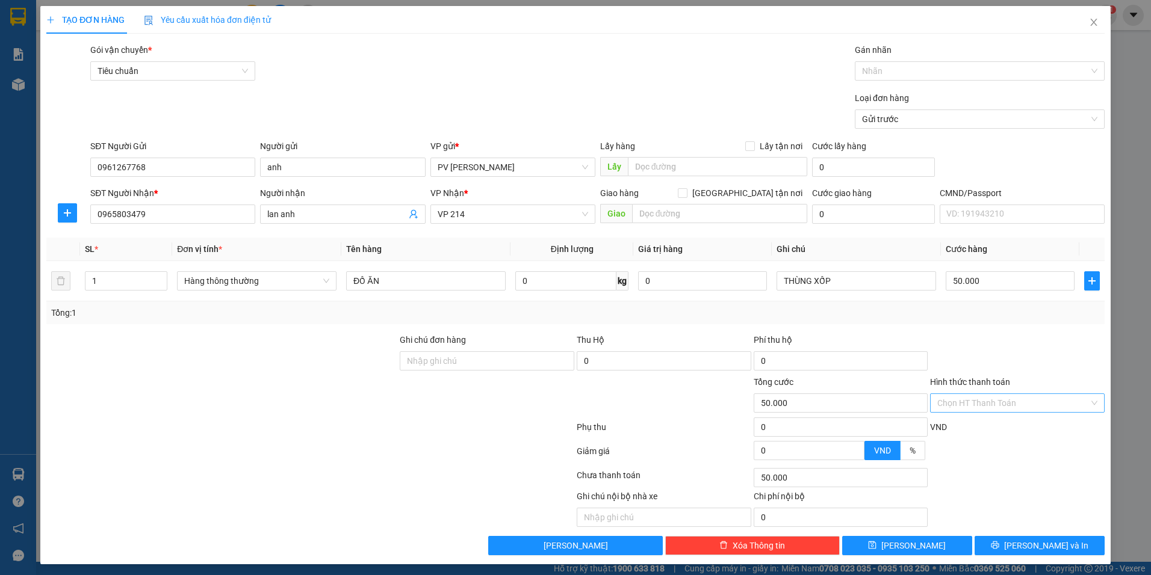
click at [1047, 399] on input "Hình thức thanh toán" at bounding box center [1013, 403] width 152 height 18
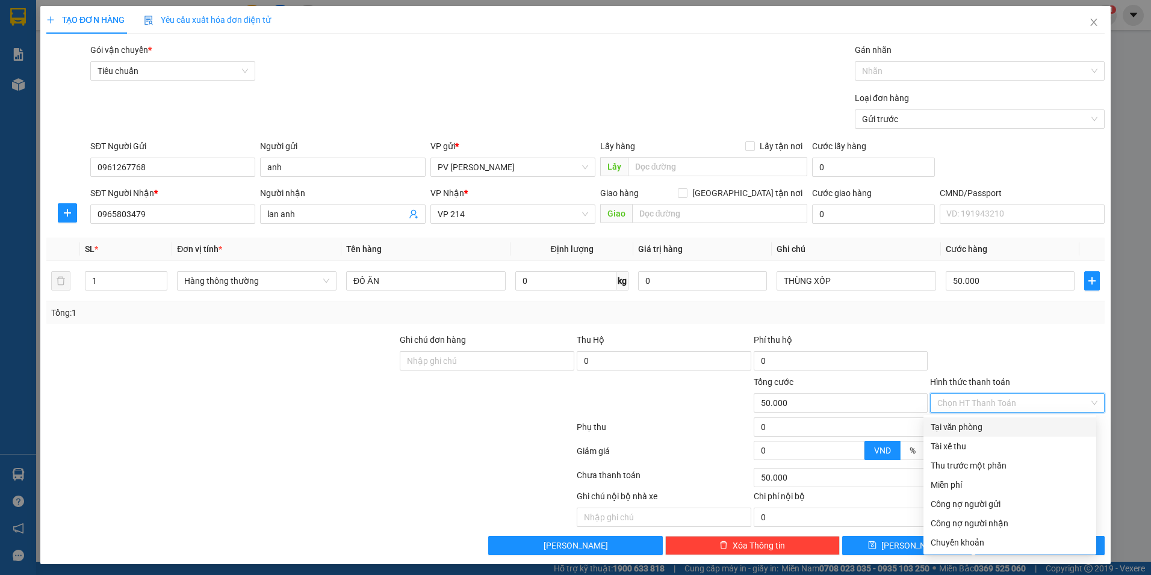
click at [978, 430] on div "Tại văn phòng" at bounding box center [1009, 427] width 158 height 13
type input "0"
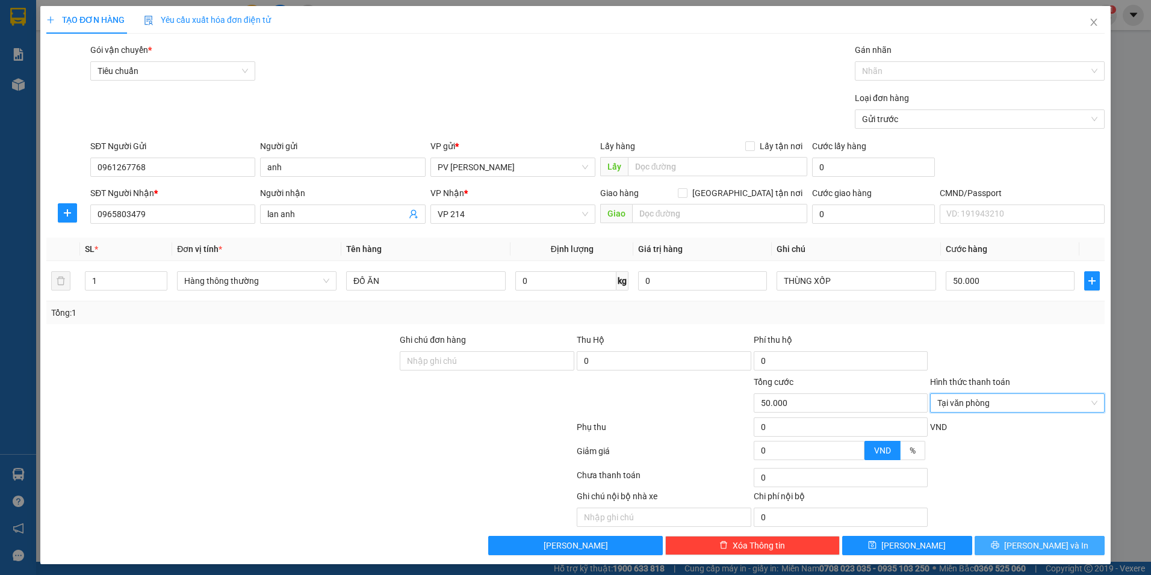
click at [989, 542] on button "[PERSON_NAME] và In" at bounding box center [1039, 545] width 130 height 19
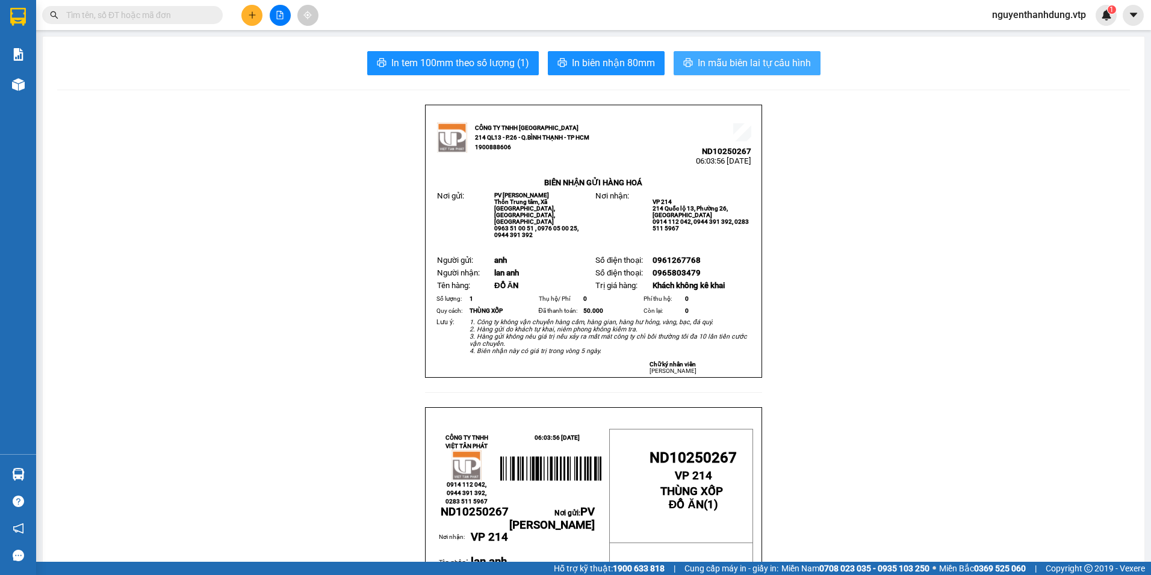
click at [712, 61] on span "In mẫu biên lai tự cấu hình" at bounding box center [753, 62] width 113 height 15
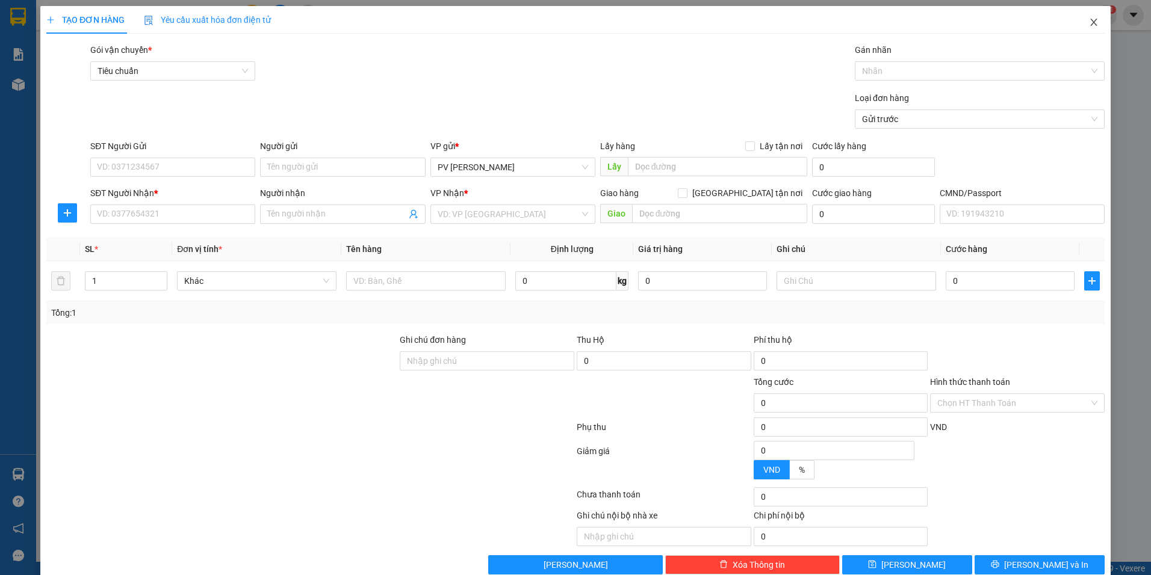
click at [1089, 27] on icon "close" at bounding box center [1094, 22] width 10 height 10
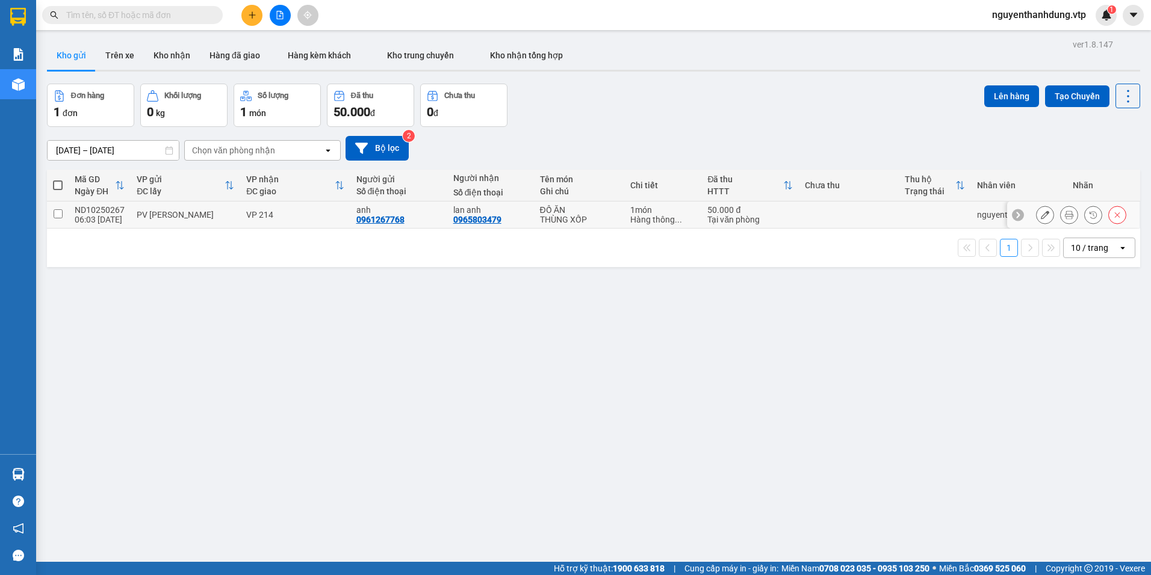
click at [306, 214] on div "VP 214" at bounding box center [294, 215] width 97 height 10
checkbox input "true"
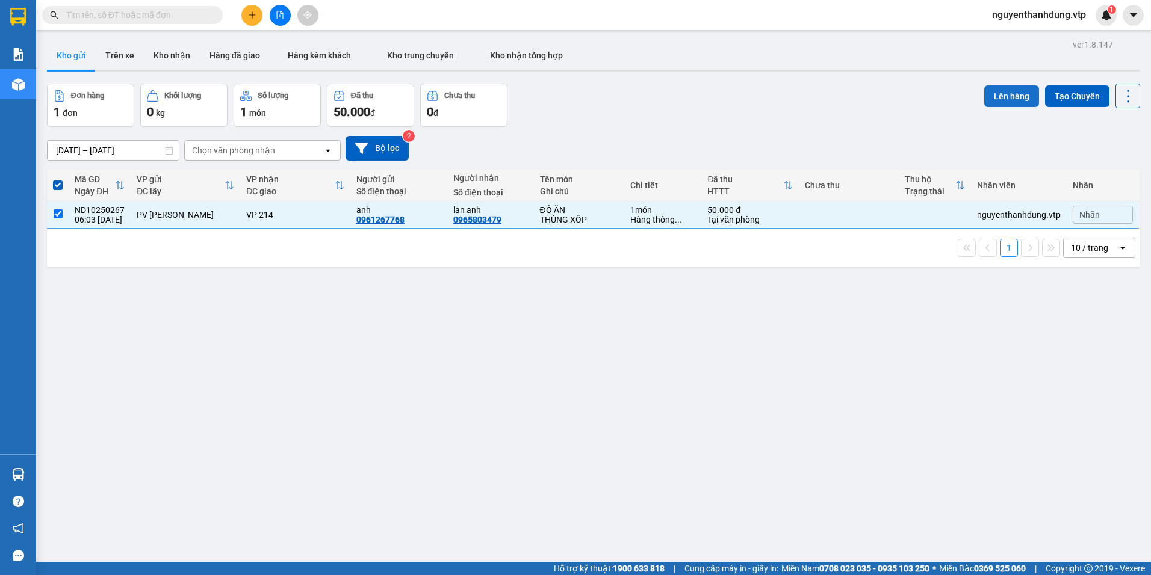
click at [997, 97] on button "Lên hàng" at bounding box center [1011, 96] width 55 height 22
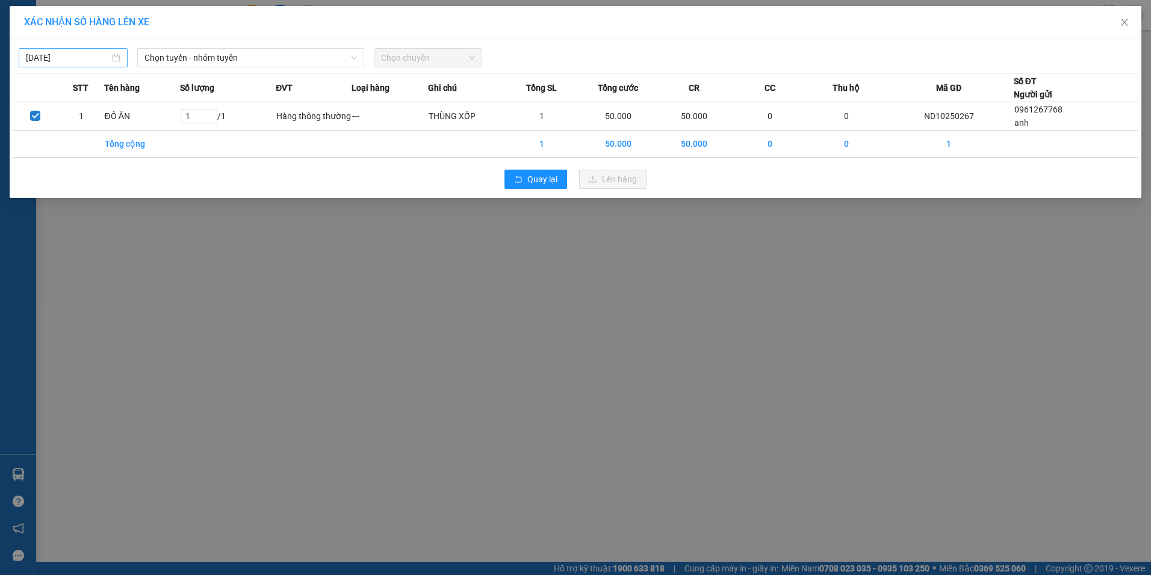
click at [104, 52] on input "[DATE]" at bounding box center [68, 57] width 84 height 13
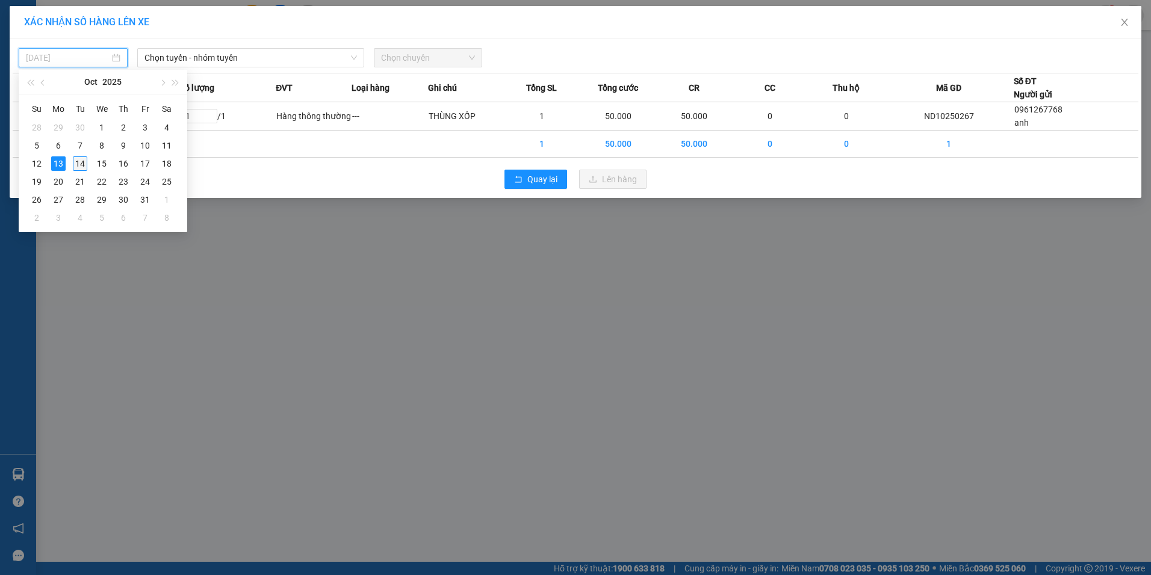
click at [79, 163] on div "14" at bounding box center [80, 163] width 14 height 14
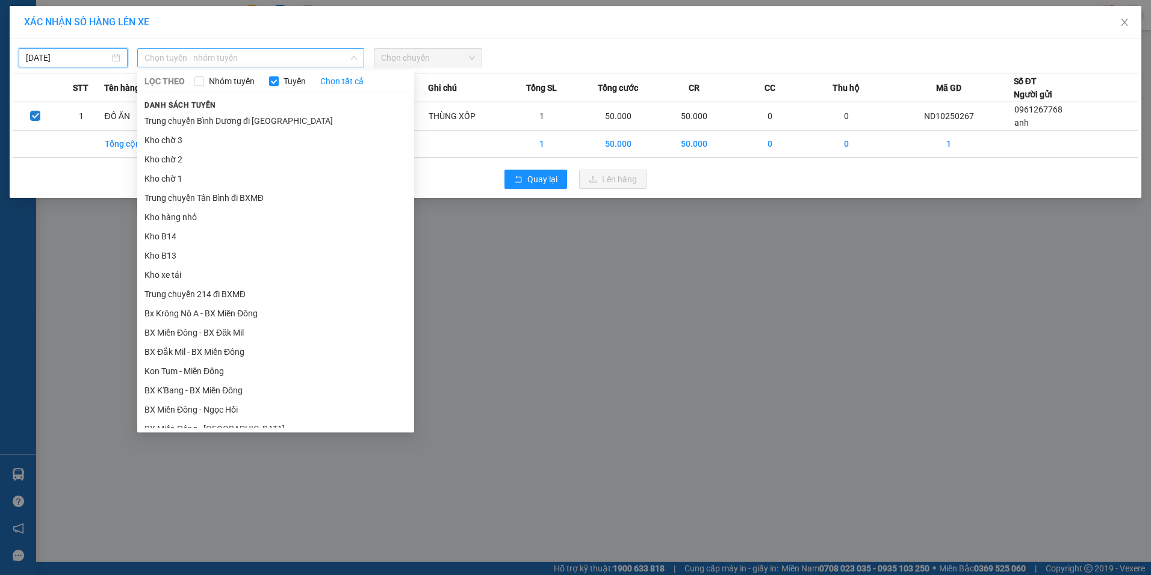
click at [243, 61] on span "Chọn tuyến - nhóm tuyến" at bounding box center [250, 58] width 212 height 18
type input "[DATE]"
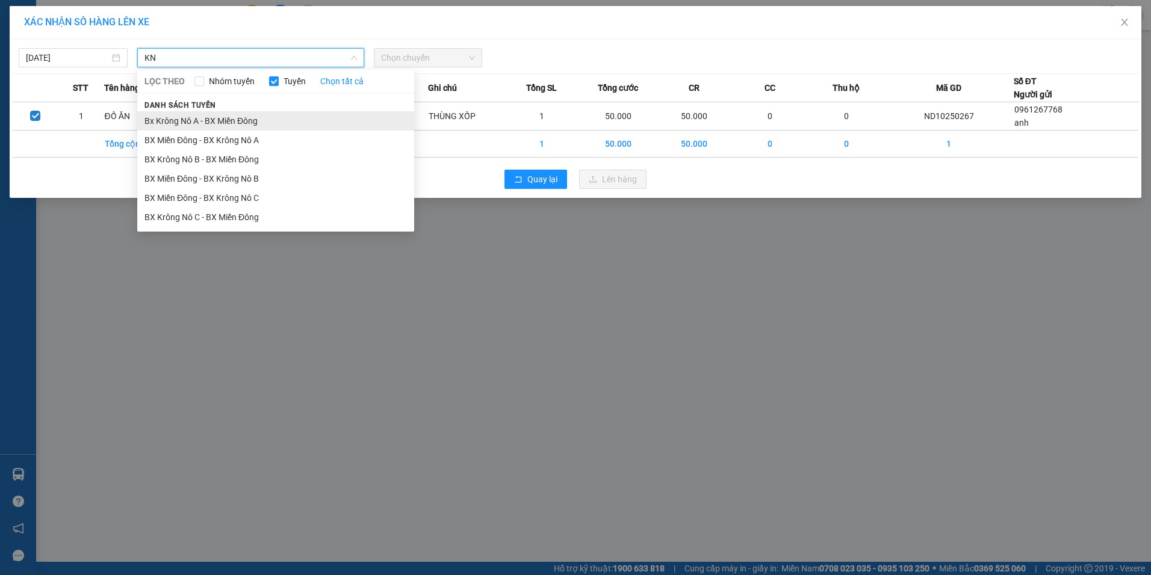
type input "KN"
click at [241, 122] on li "Bx Krông Nô A - BX Miền Đông" at bounding box center [275, 120] width 277 height 19
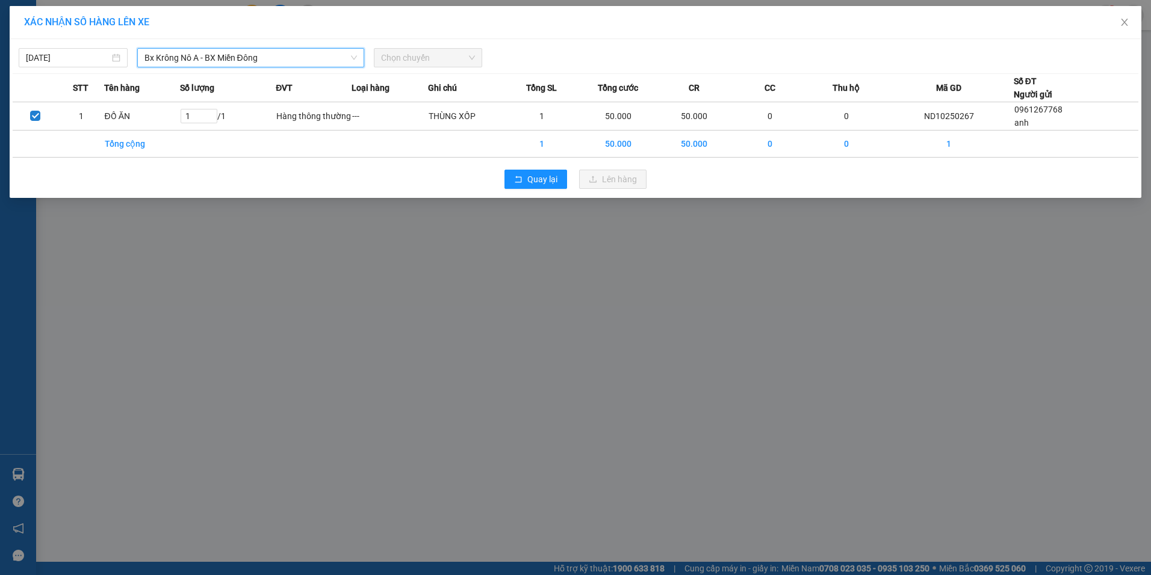
click at [413, 57] on span "Chọn chuyến" at bounding box center [428, 58] width 94 height 18
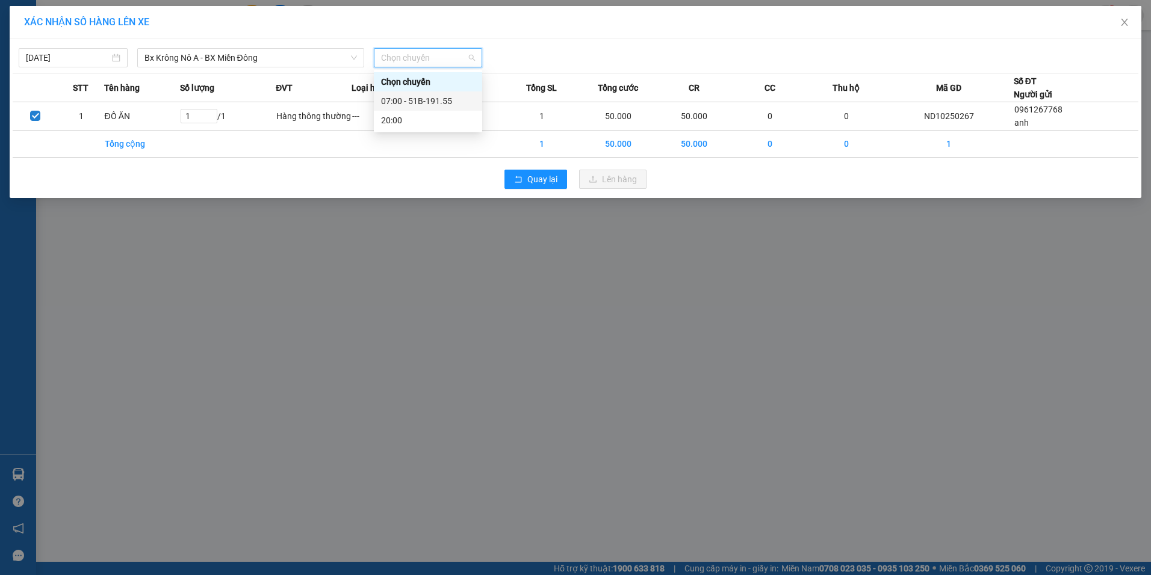
click at [417, 97] on div "07:00 - 51B-191.55" at bounding box center [428, 100] width 94 height 13
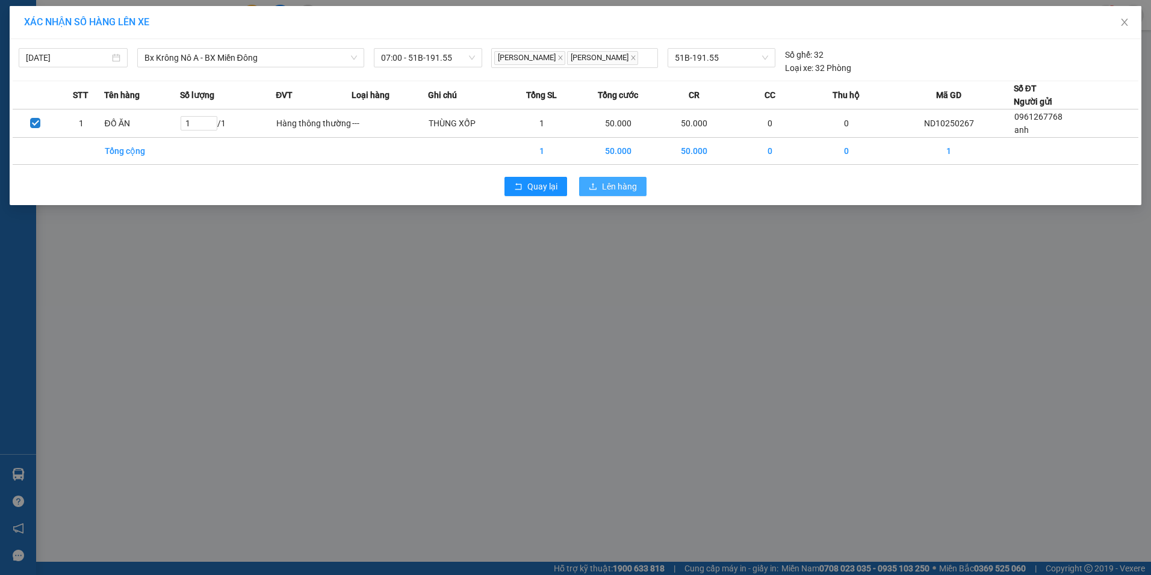
click at [607, 185] on span "Lên hàng" at bounding box center [619, 186] width 35 height 13
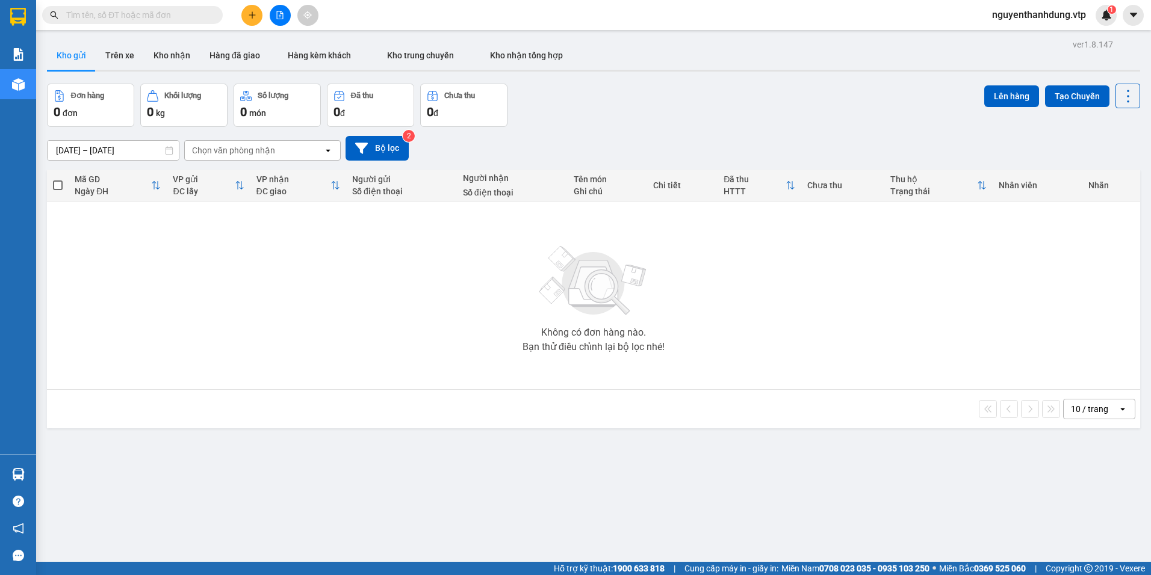
click at [241, 13] on button at bounding box center [251, 15] width 21 height 21
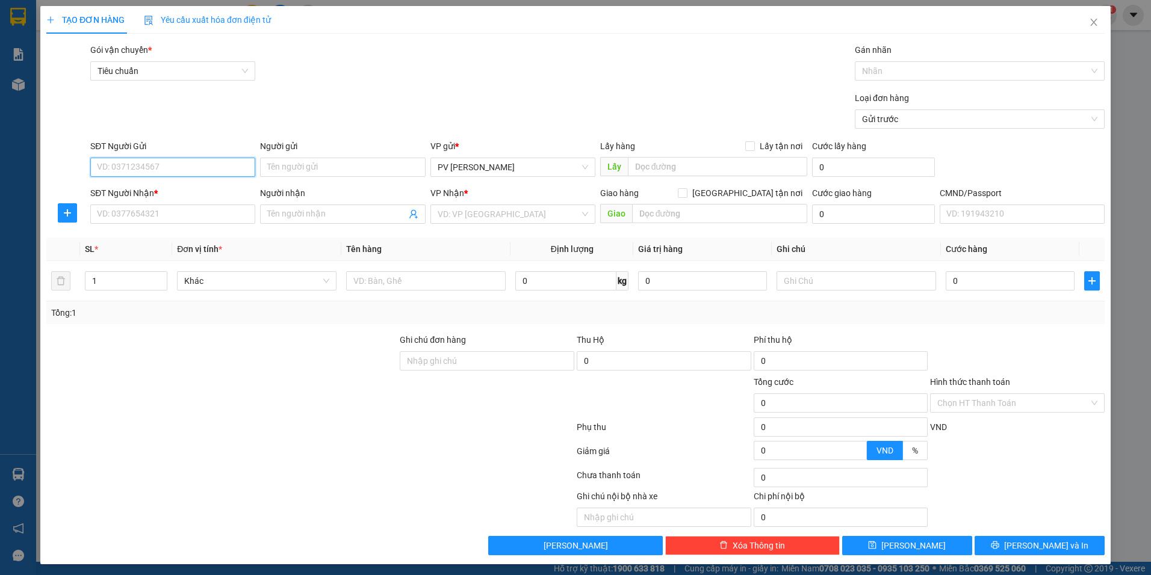
click at [165, 169] on input "SĐT Người Gửi" at bounding box center [172, 167] width 165 height 19
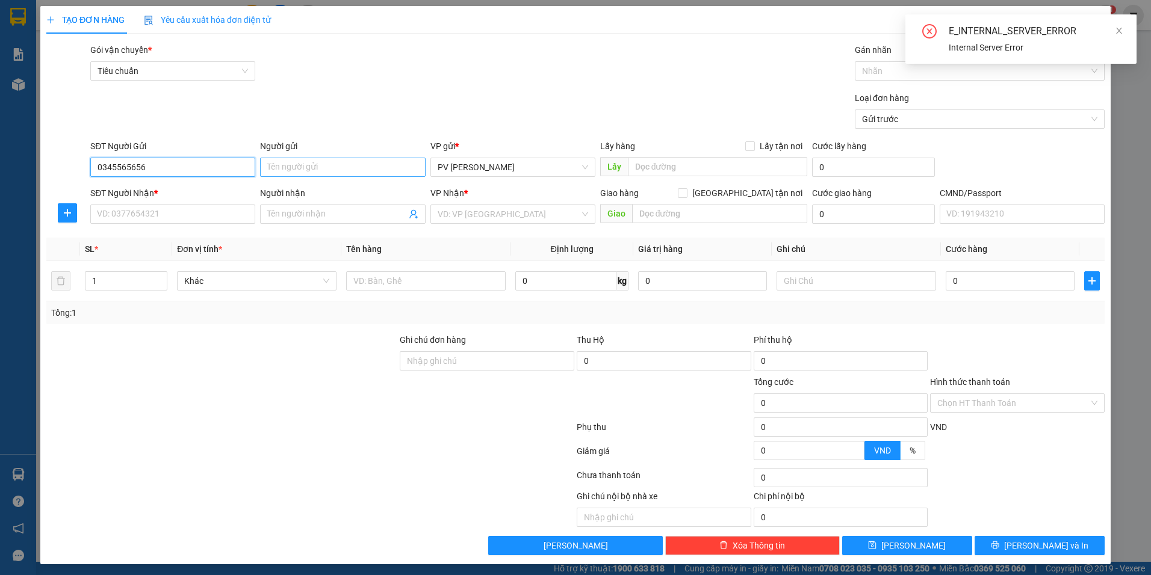
type input "0345565656"
click at [298, 170] on input "Người gửi" at bounding box center [342, 167] width 165 height 19
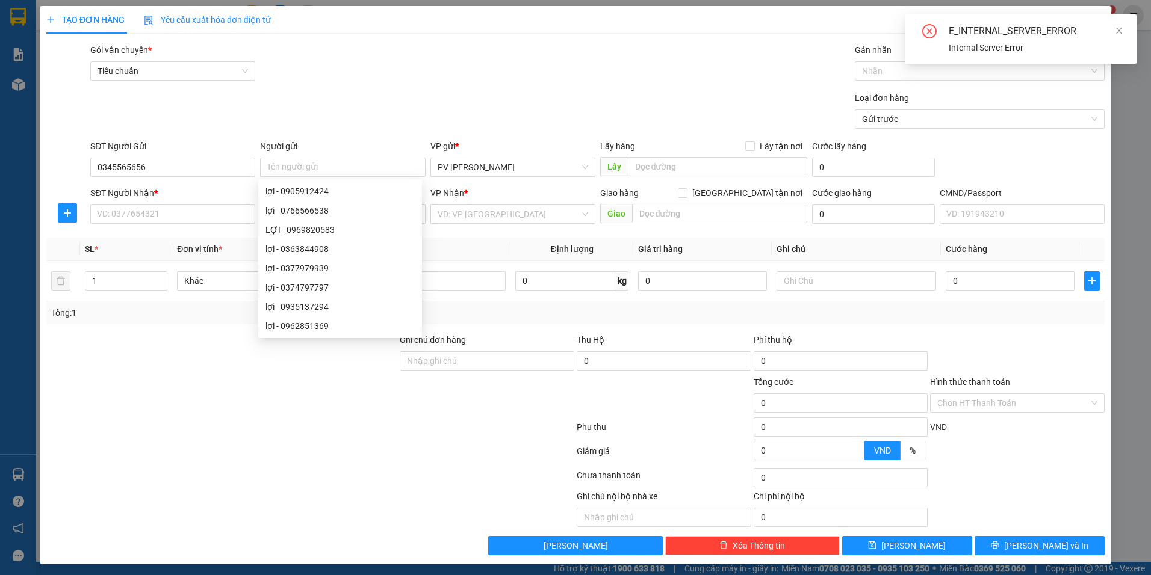
click at [1124, 31] on div "E_INTERNAL_SERVER_ERROR Internal Server Error" at bounding box center [1020, 38] width 231 height 49
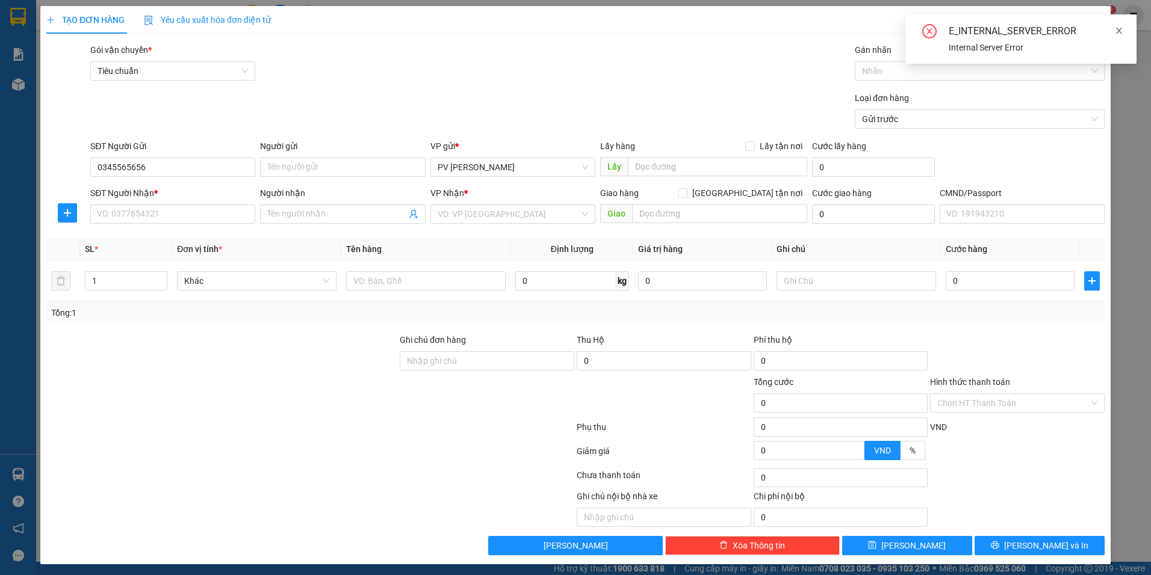
click at [1115, 29] on icon "close" at bounding box center [1119, 30] width 8 height 8
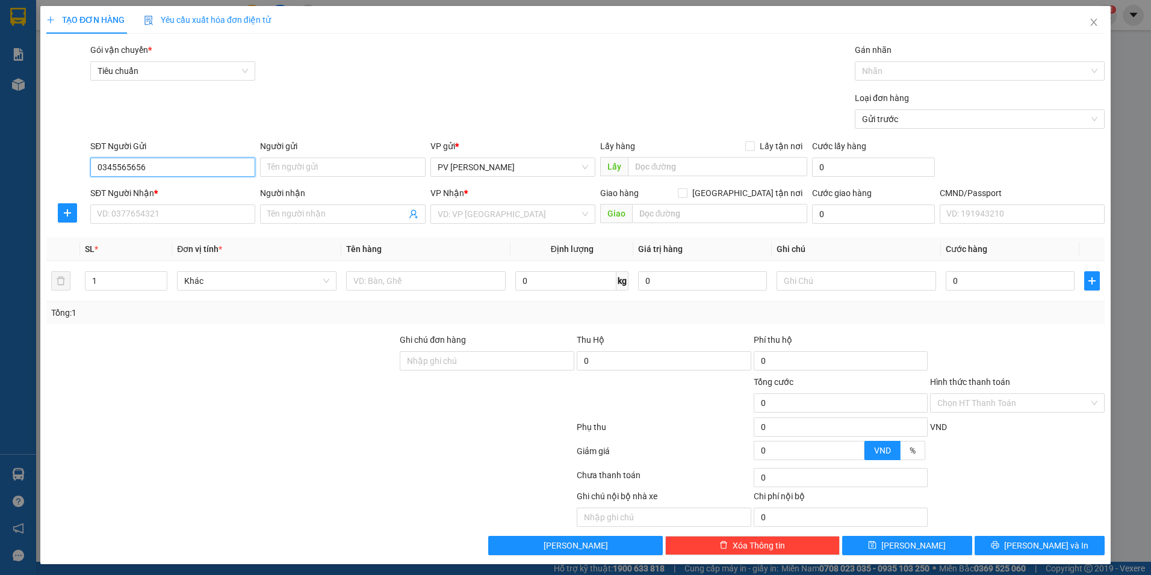
click at [162, 169] on input "0345565656" at bounding box center [172, 167] width 165 height 19
click at [173, 193] on div "0345565656 - hoàng" at bounding box center [171, 191] width 149 height 13
type input "hoàng"
type input "0332327234"
type input "KIÊN"
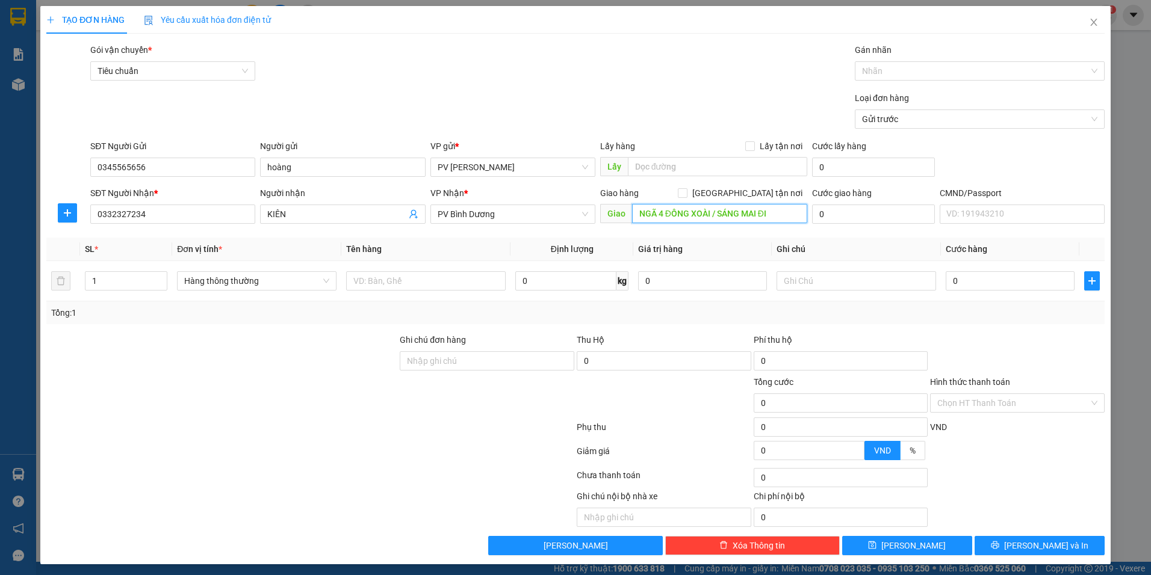
click at [773, 215] on input "NGÃ 4 ĐỒNG XOÀI / SÁNG MAI ĐI" at bounding box center [720, 213] width 176 height 19
drag, startPoint x: 773, startPoint y: 215, endPoint x: 708, endPoint y: 240, distance: 69.7
click at [708, 240] on div "Transit Pickup Surcharge Ids Transit Deliver Surcharge Ids Transit Deliver Surc…" at bounding box center [575, 299] width 1058 height 512
type input "NGÃ 4 ĐỒNG XOÀI"
click at [403, 282] on input "text" at bounding box center [425, 280] width 159 height 19
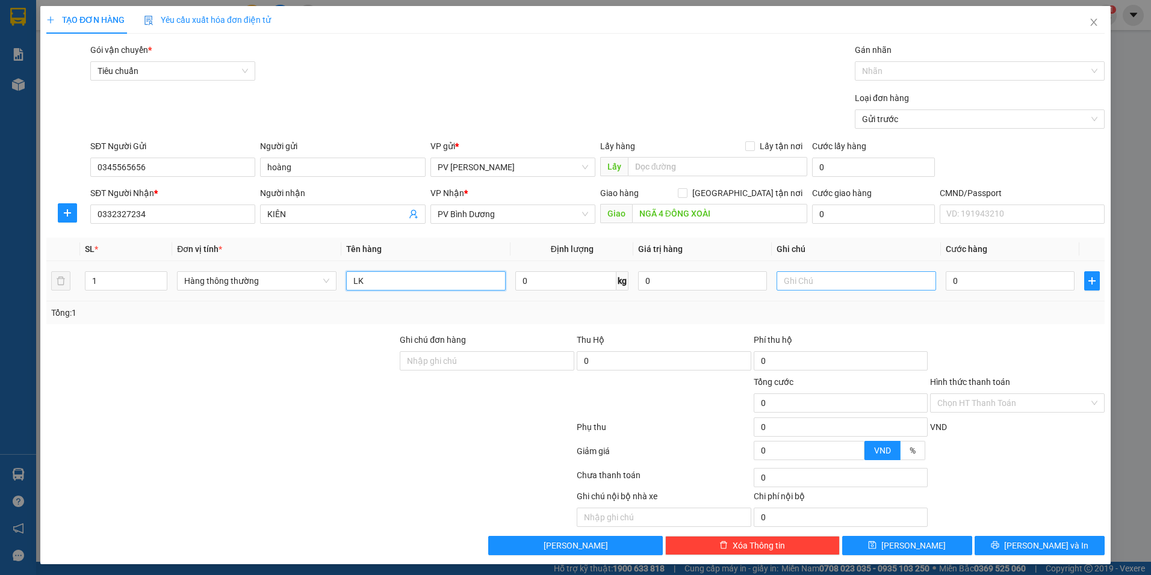
type input "LK"
click at [788, 276] on input "text" at bounding box center [855, 280] width 159 height 19
type input "CỤC"
click at [1010, 286] on input "0" at bounding box center [1009, 280] width 129 height 19
type input "5"
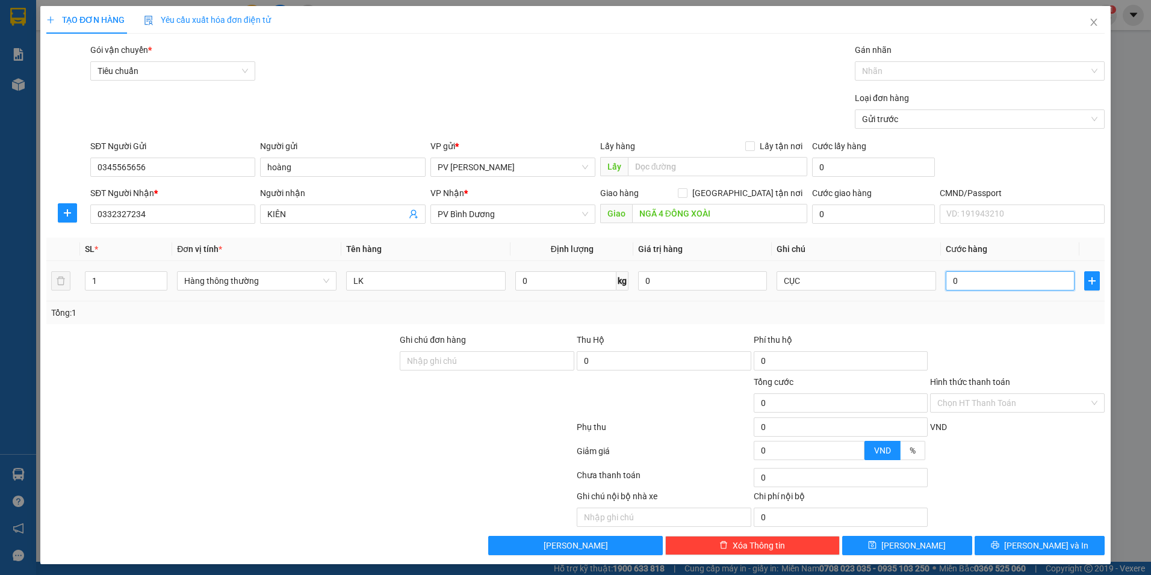
type input "5"
type input "50"
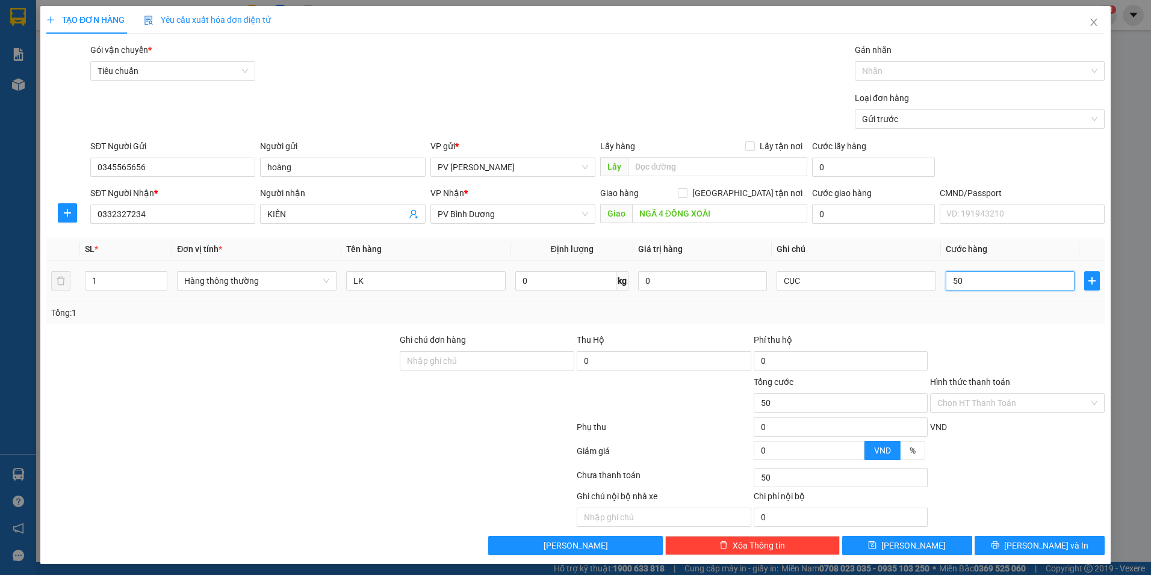
type input "500"
type input "5.000"
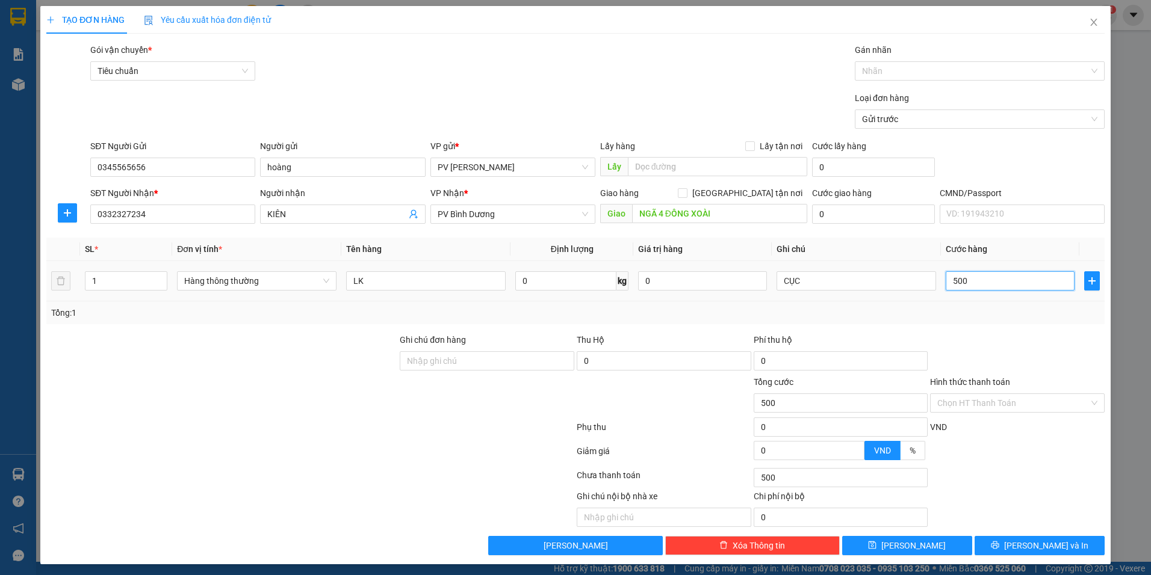
type input "5.000"
type input "50.000"
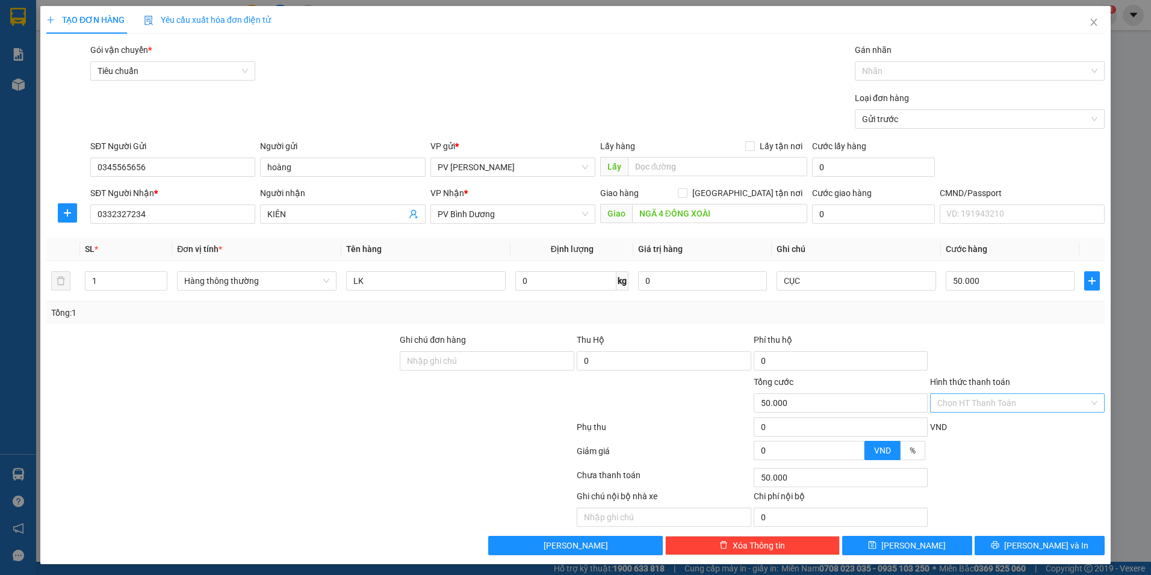
click at [1029, 404] on input "Hình thức thanh toán" at bounding box center [1013, 403] width 152 height 18
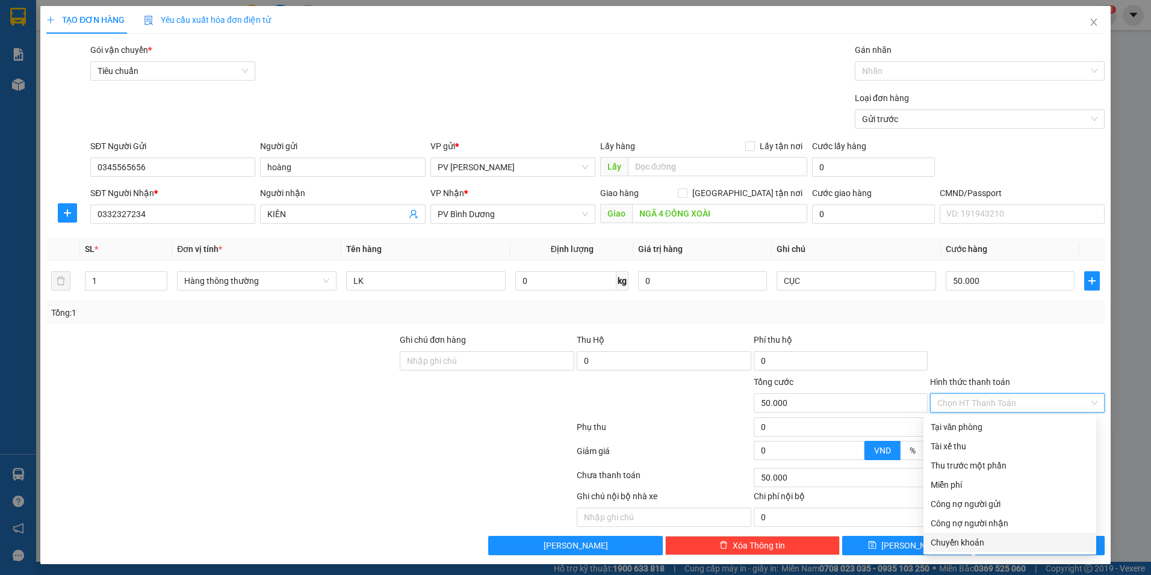
click at [977, 543] on div "Chuyển khoản" at bounding box center [1009, 542] width 158 height 13
type input "0"
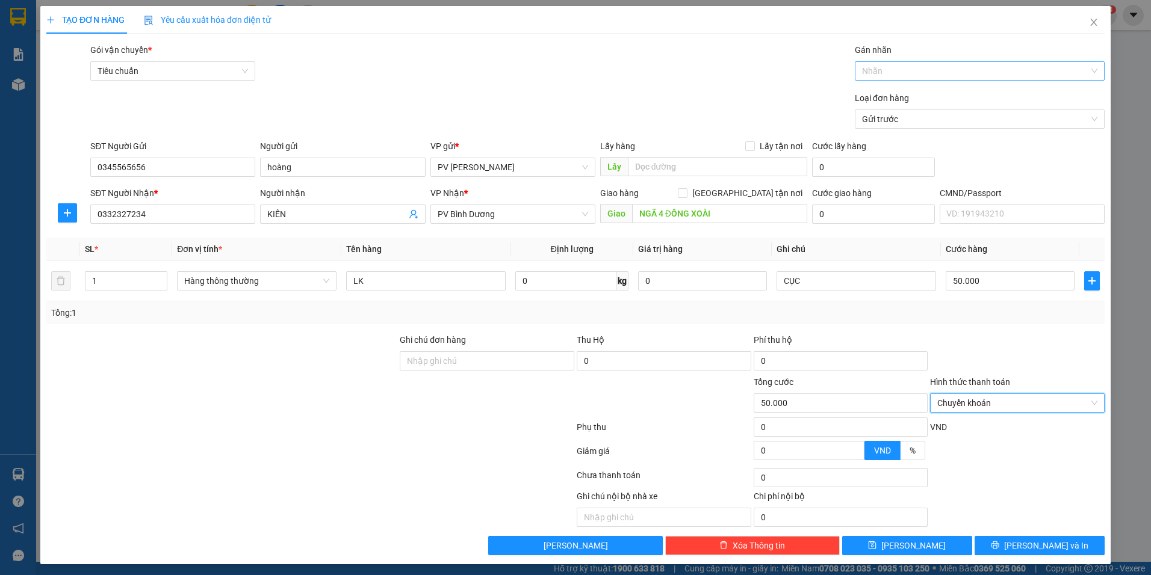
click at [970, 65] on div at bounding box center [974, 71] width 232 height 14
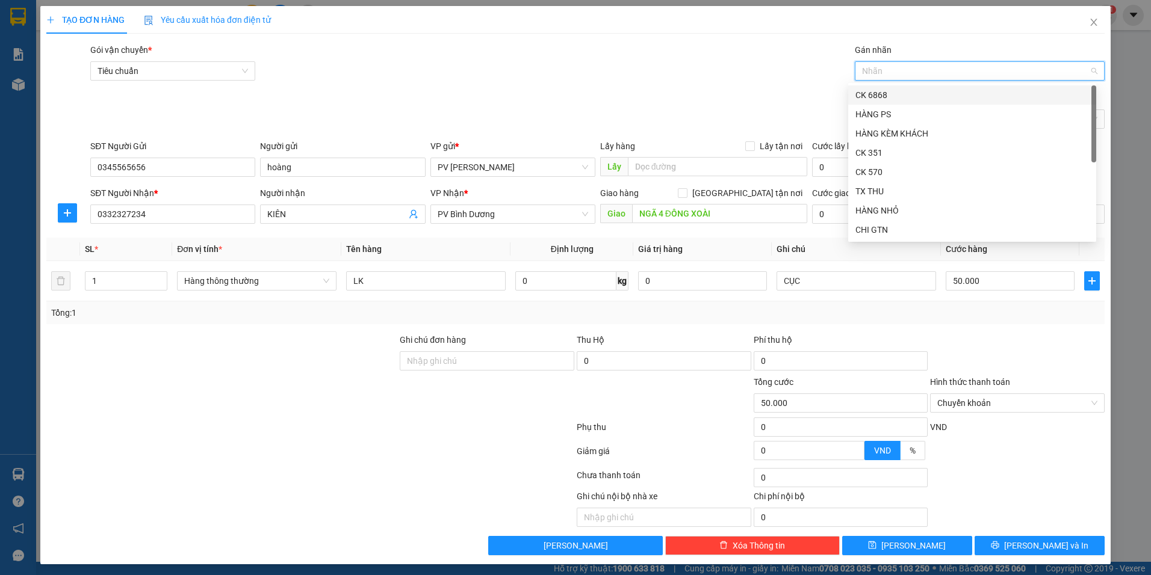
click at [914, 93] on div "CK 6868" at bounding box center [971, 94] width 233 height 13
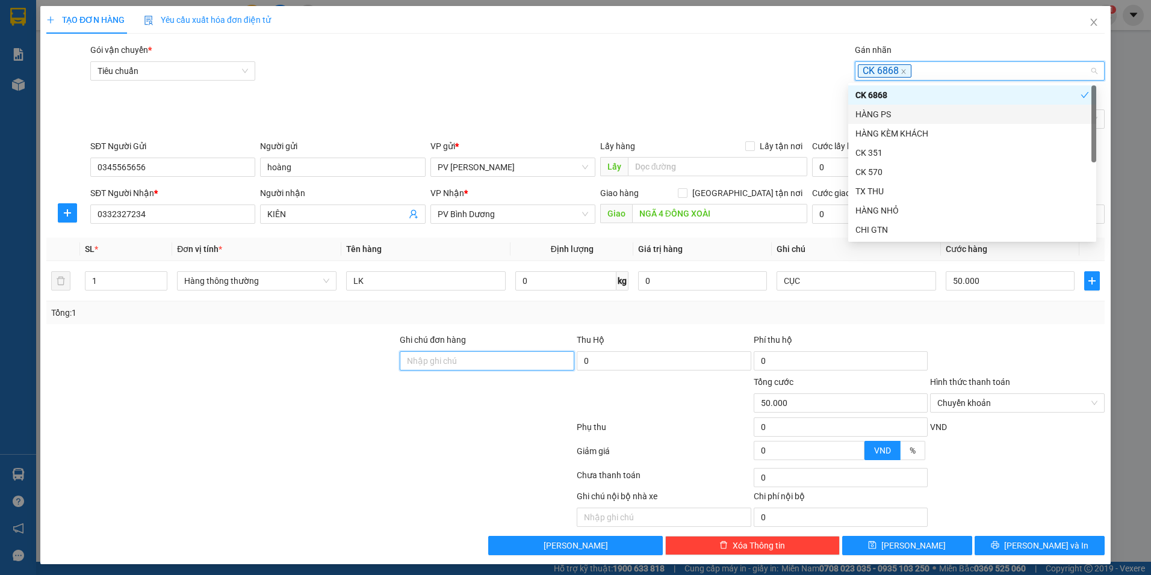
click at [497, 363] on input "Ghi chú đơn hàng" at bounding box center [487, 360] width 175 height 19
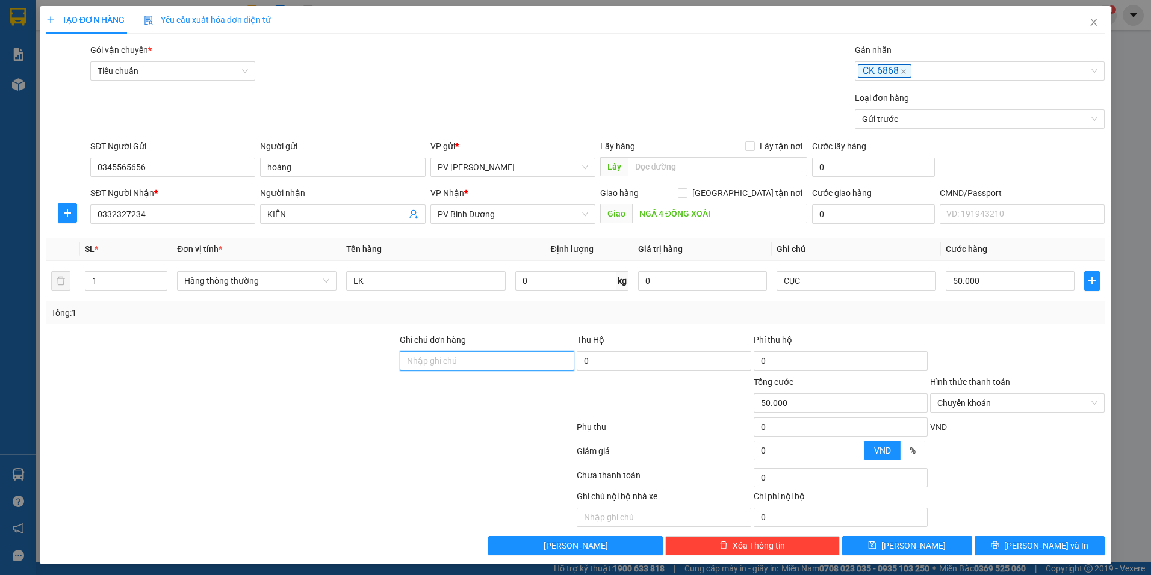
type input "D"
type input "ĐÃ CK 50K TK 6868 LÚC 6H9' NGÀY 1410"
click at [993, 542] on button "[PERSON_NAME] và In" at bounding box center [1039, 545] width 130 height 19
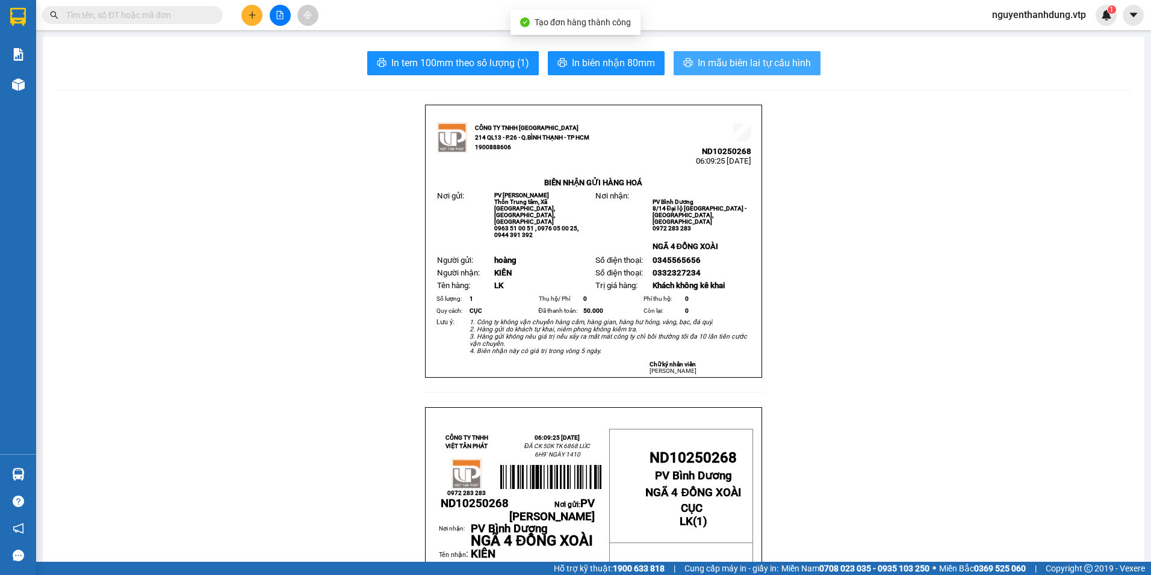
click at [757, 55] on button "In mẫu biên lai tự cấu hình" at bounding box center [746, 63] width 147 height 24
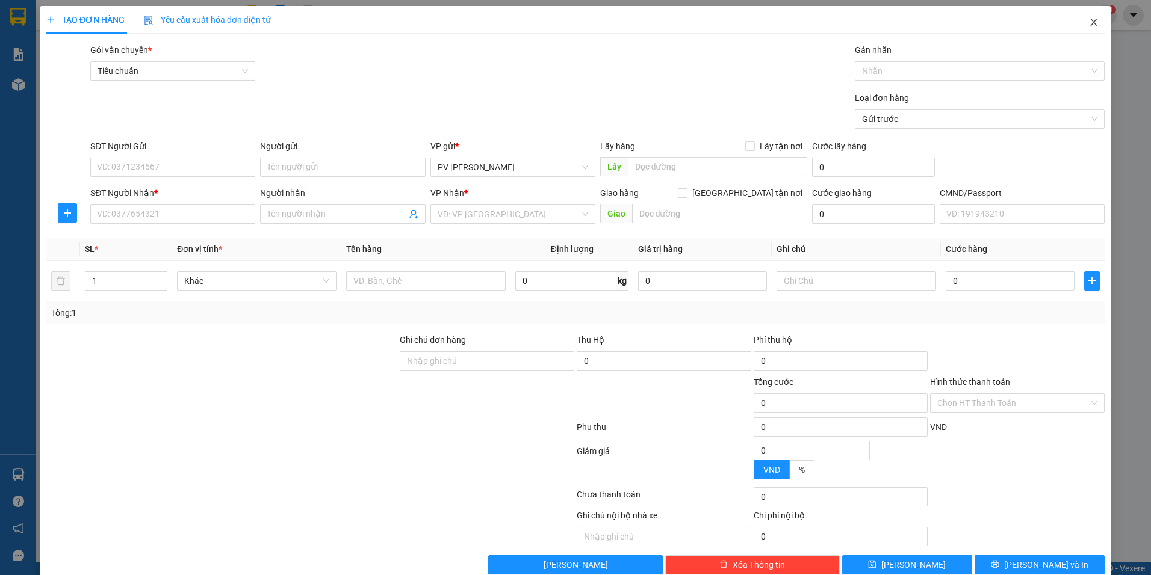
click at [1089, 22] on icon "close" at bounding box center [1094, 22] width 10 height 10
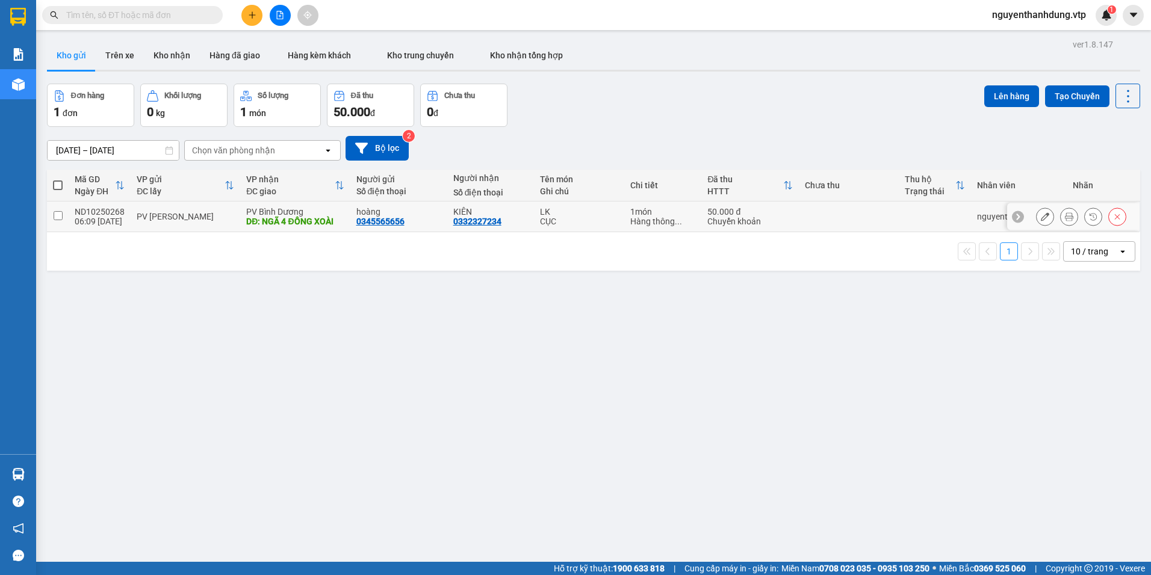
click at [427, 217] on div "hoàng 0345565656" at bounding box center [398, 216] width 85 height 19
checkbox input "true"
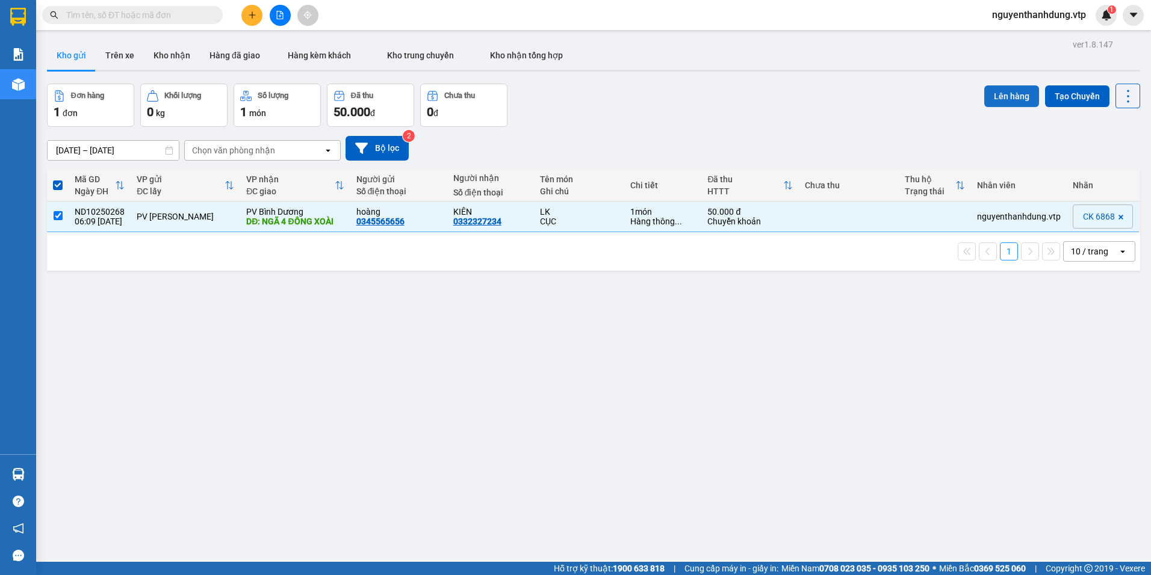
click at [1024, 92] on button "Lên hàng" at bounding box center [1011, 96] width 55 height 22
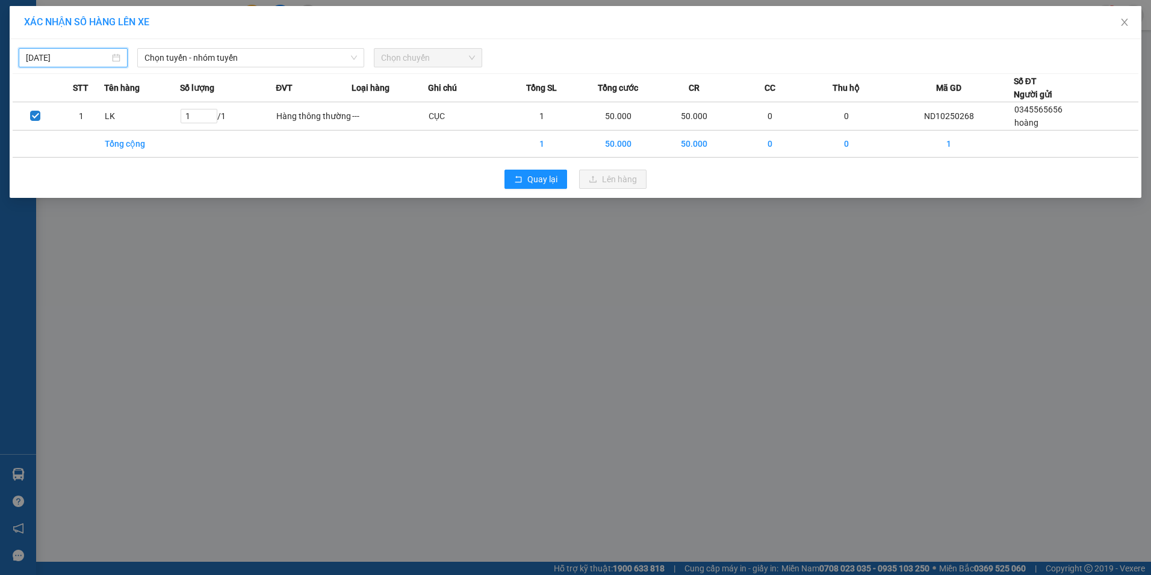
click at [73, 58] on input "[DATE]" at bounding box center [68, 57] width 84 height 13
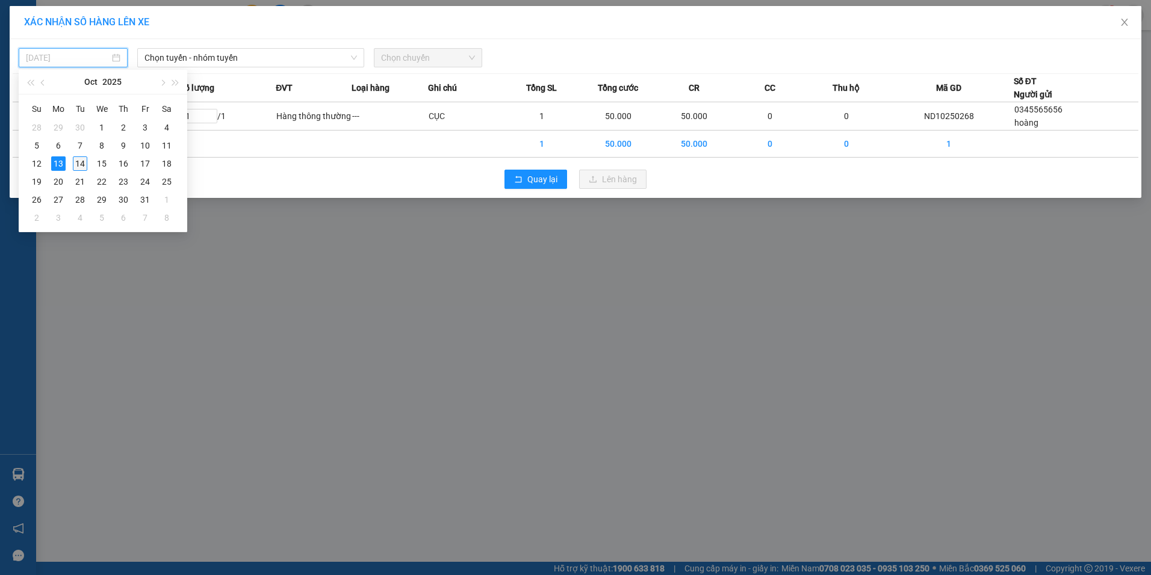
click at [82, 170] on div "14" at bounding box center [80, 163] width 14 height 14
type input "[DATE]"
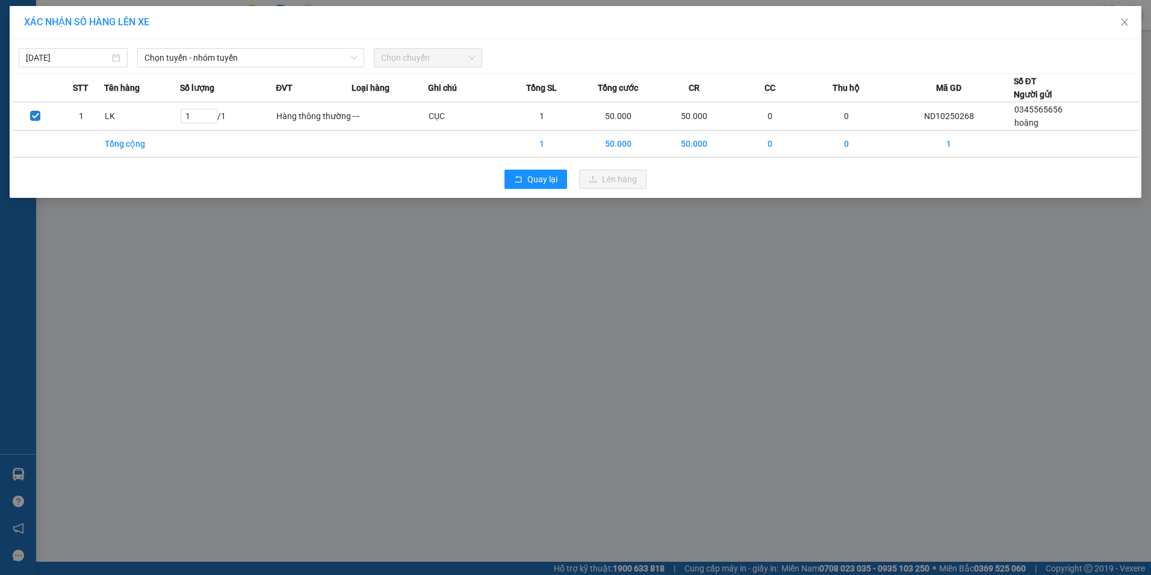
click at [221, 67] on div "[DATE] Chọn tuyến - nhóm tuyến Chọn chuyến STT Tên hàng Số lượng ĐVT Loại hàng …" at bounding box center [575, 118] width 1131 height 159
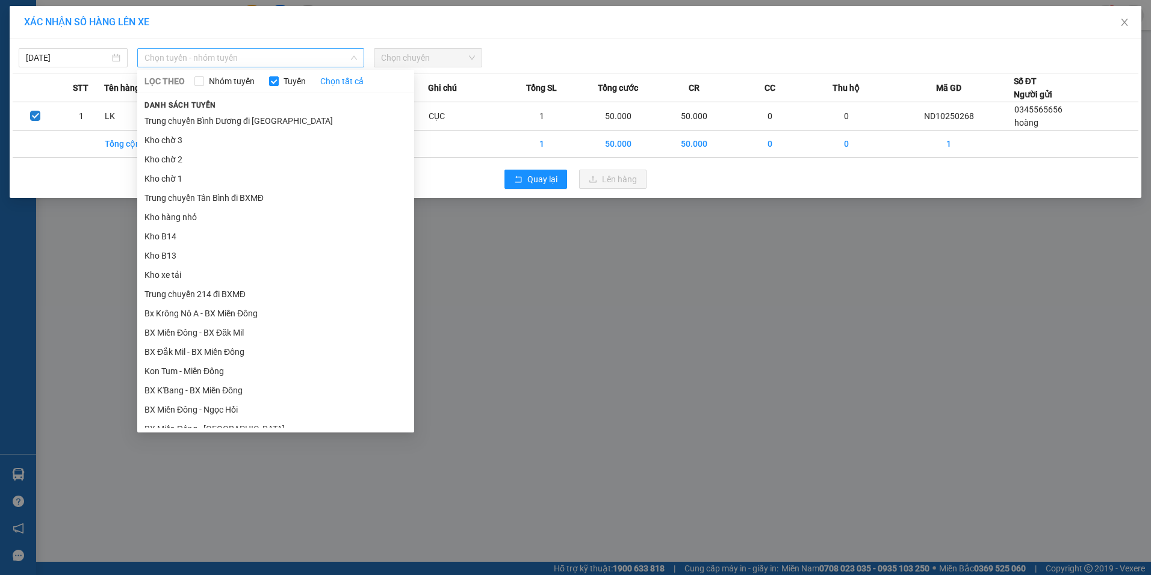
click at [227, 64] on span "Chọn tuyến - nhóm tuyến" at bounding box center [250, 58] width 212 height 18
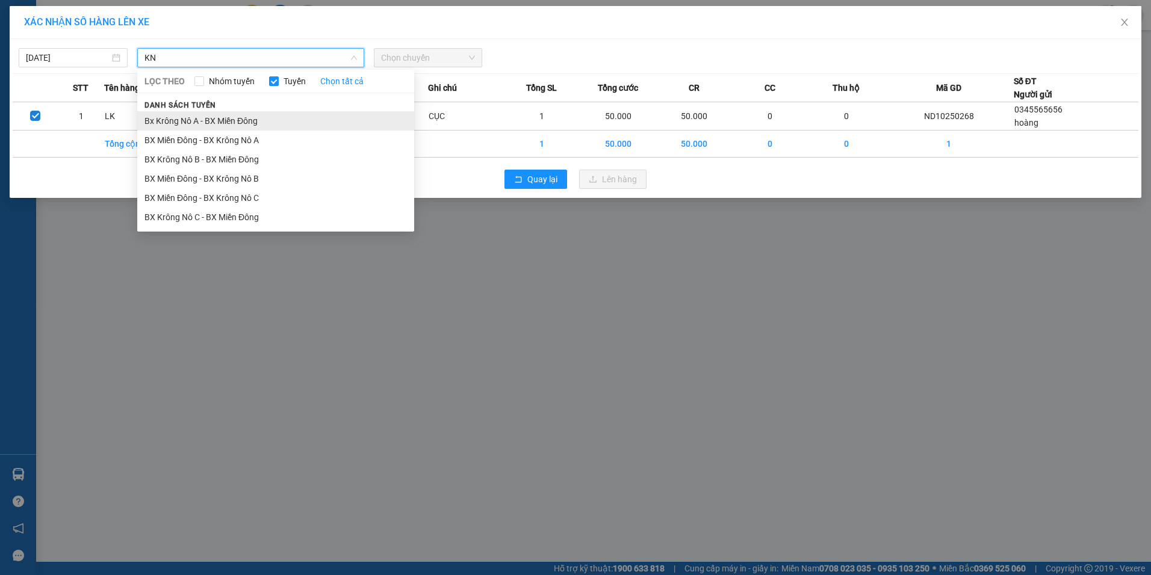
type input "KN"
click at [216, 117] on li "Bx Krông Nô A - BX Miền Đông" at bounding box center [275, 120] width 277 height 19
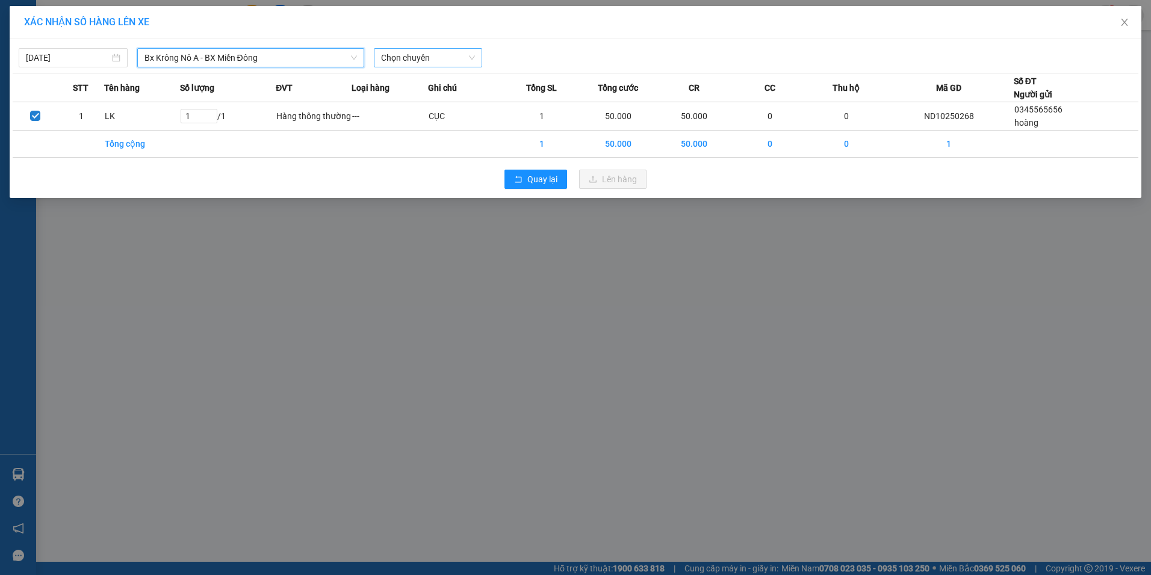
click at [419, 53] on span "Chọn chuyến" at bounding box center [428, 58] width 94 height 18
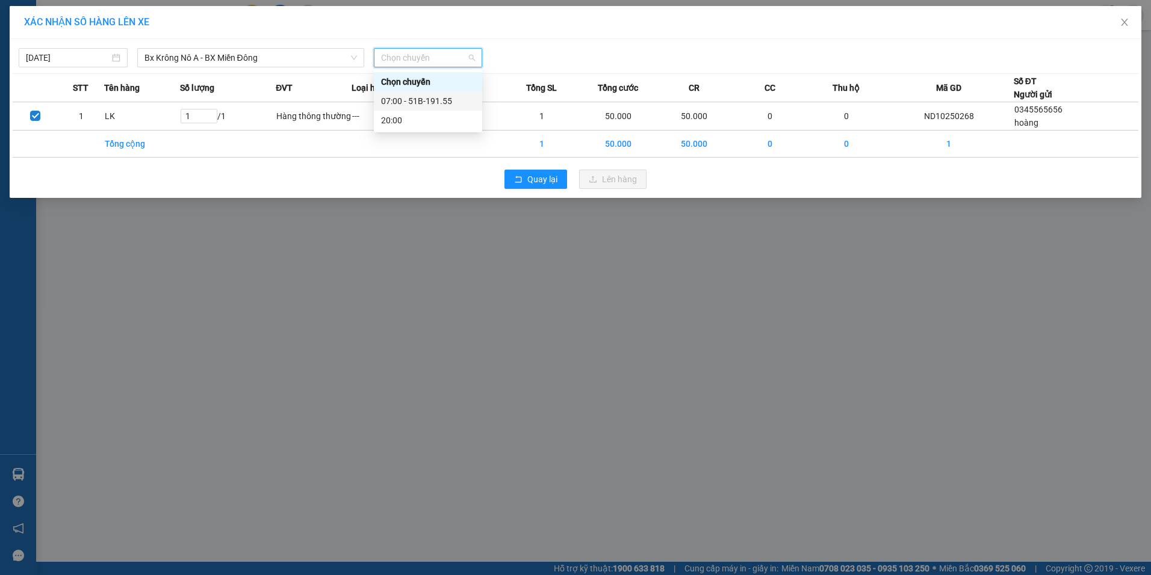
click at [408, 105] on div "07:00 - 51B-191.55" at bounding box center [428, 100] width 94 height 13
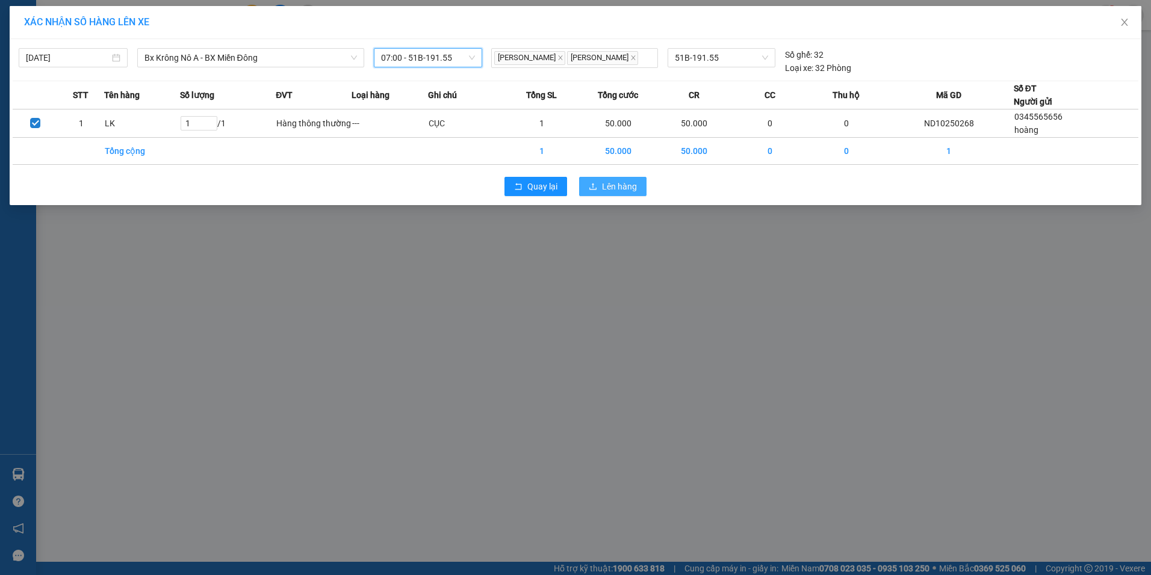
click at [638, 188] on button "Lên hàng" at bounding box center [612, 186] width 67 height 19
